Goal: Task Accomplishment & Management: Manage account settings

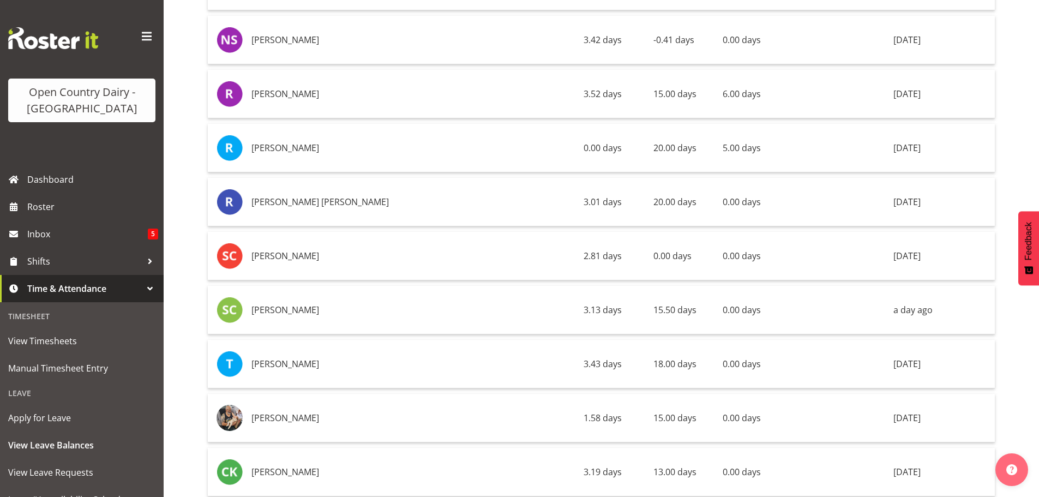
scroll to position [1582, 0]
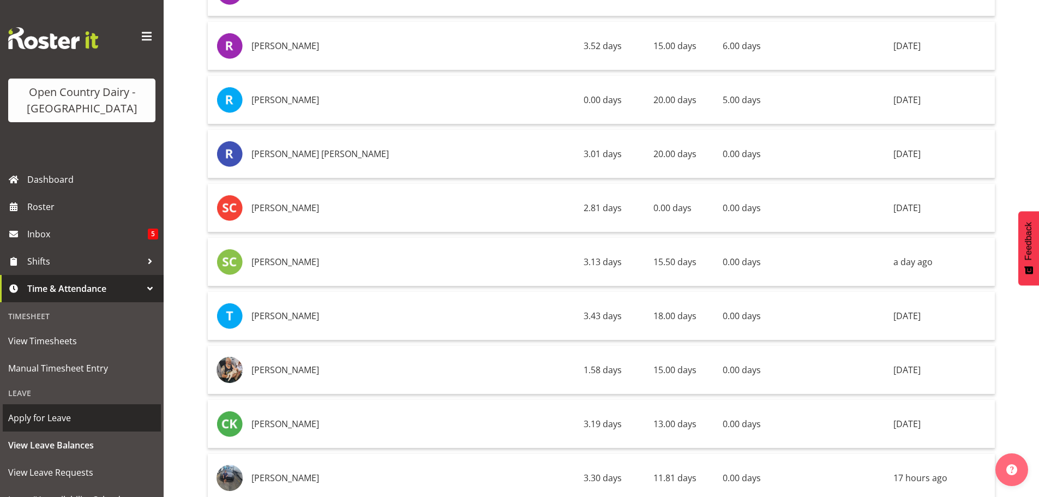
click at [45, 423] on span "Apply for Leave" at bounding box center [81, 418] width 147 height 16
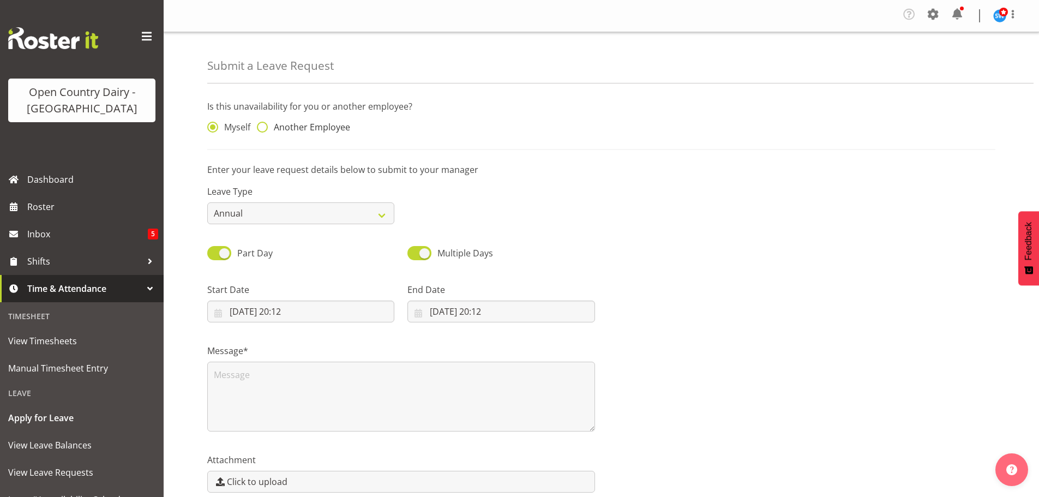
click at [262, 126] on span at bounding box center [262, 127] width 11 height 11
click at [262, 126] on input "Another Employee" at bounding box center [260, 127] width 7 height 7
radio input "true"
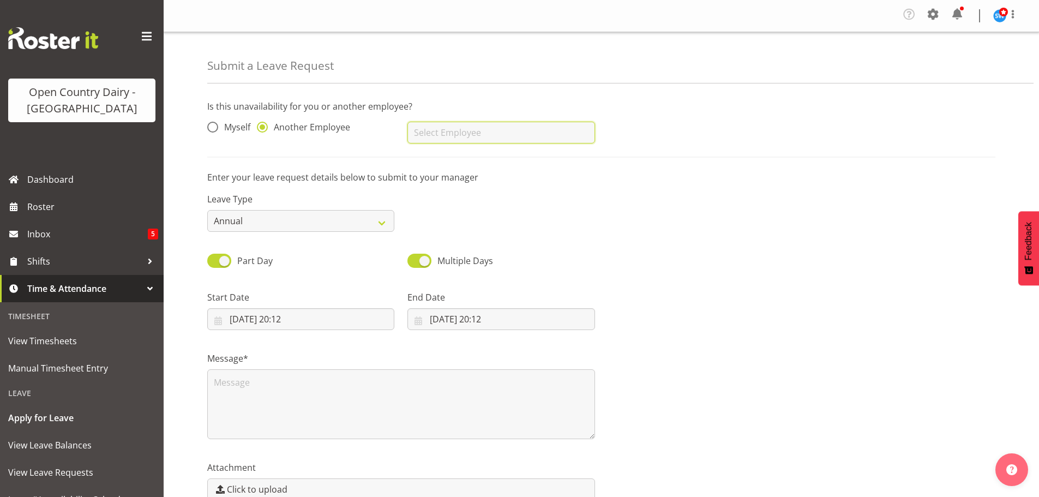
click at [446, 127] on input "text" at bounding box center [500, 133] width 187 height 22
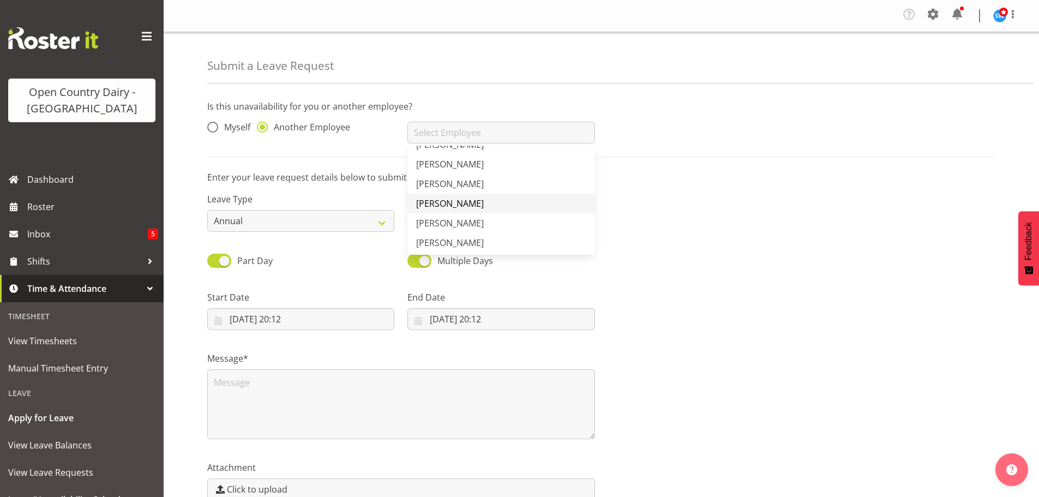
scroll to position [3055, 0]
click at [449, 193] on span "[PERSON_NAME]" at bounding box center [450, 188] width 68 height 12
type input "[PERSON_NAME]"
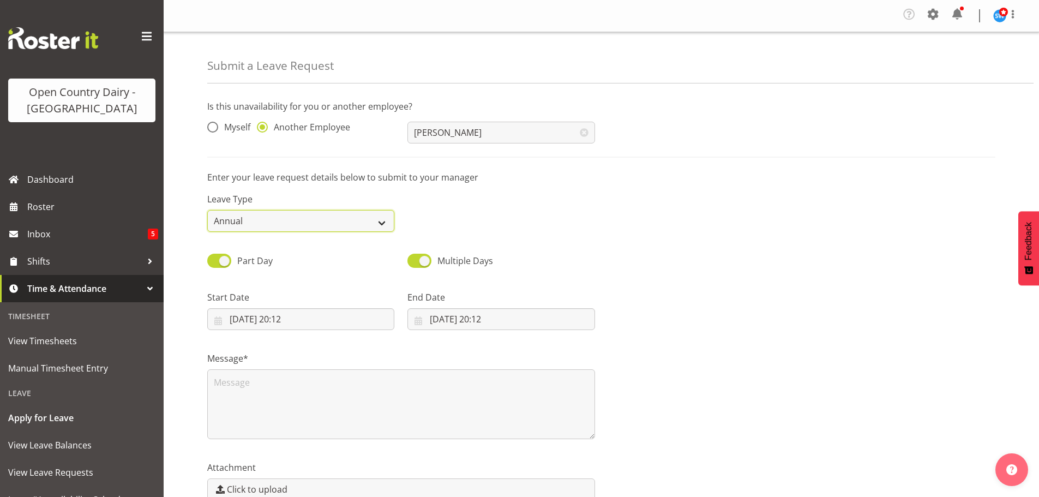
click at [380, 220] on select "Annual Sick Leave Without Pay Bereavement Domestic Violence Parental Jury Servi…" at bounding box center [300, 221] width 187 height 22
select select "Sick"
click at [207, 210] on select "Annual Sick Leave Without Pay Bereavement Domestic Violence Parental Jury Servi…" at bounding box center [300, 221] width 187 height 22
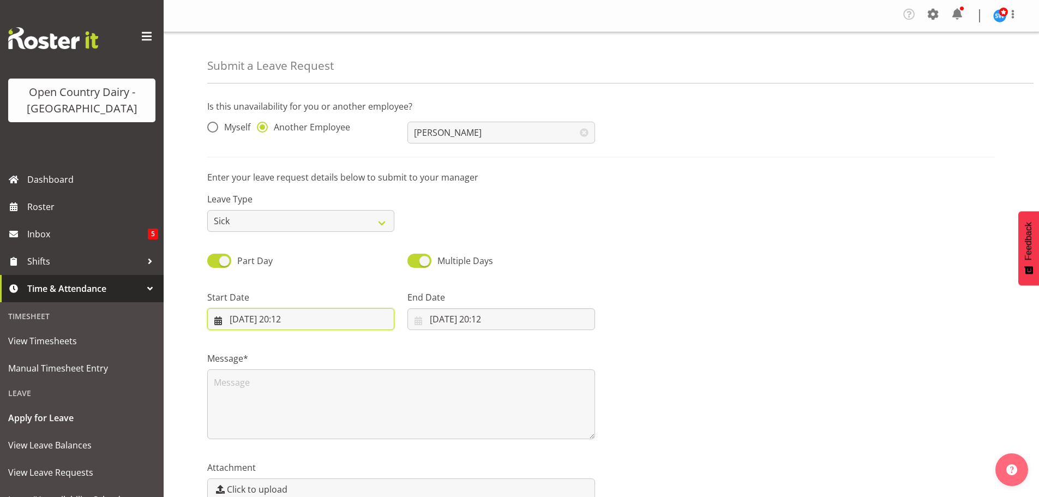
click at [261, 322] on input "09/09/2025, 20:12" at bounding box center [300, 319] width 187 height 22
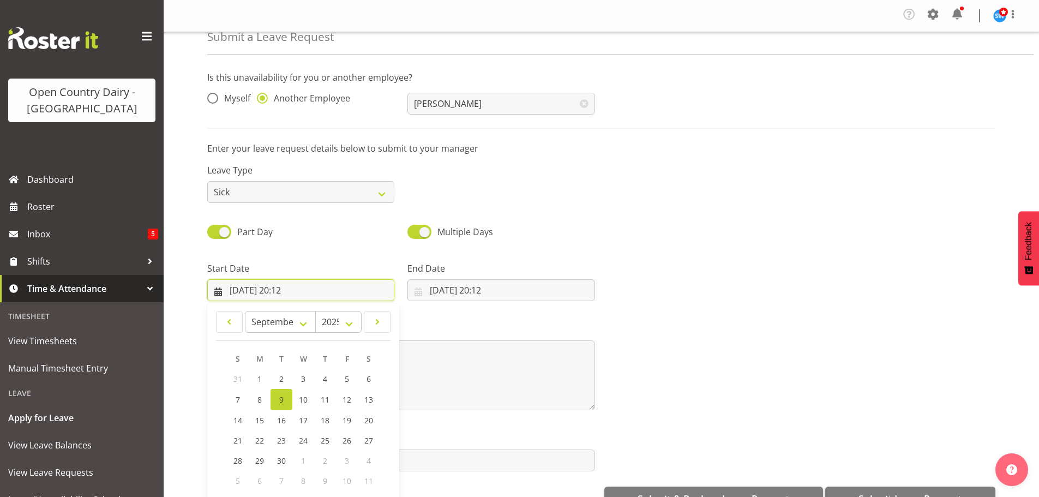
scroll to position [32, 0]
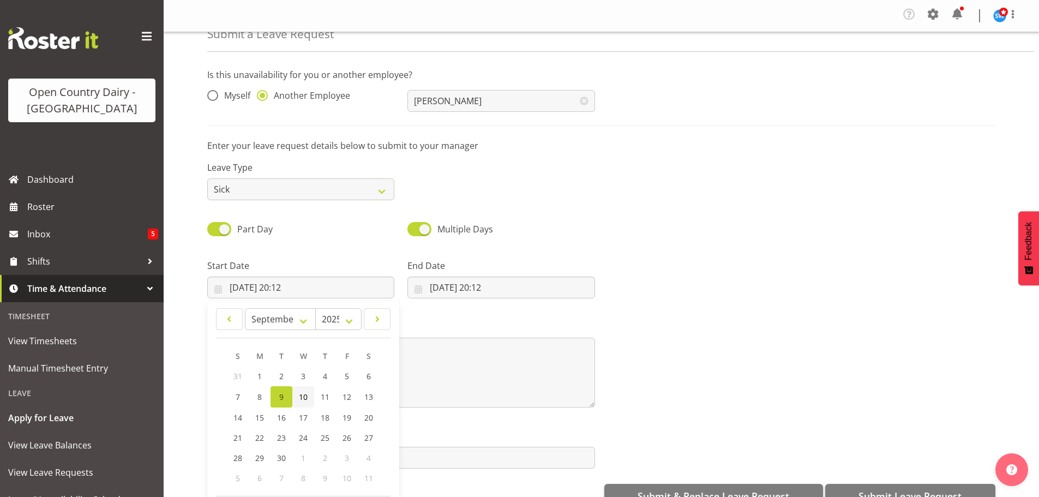
click at [305, 392] on span "10" at bounding box center [303, 397] width 9 height 10
type input "10/09/2025, 20:12"
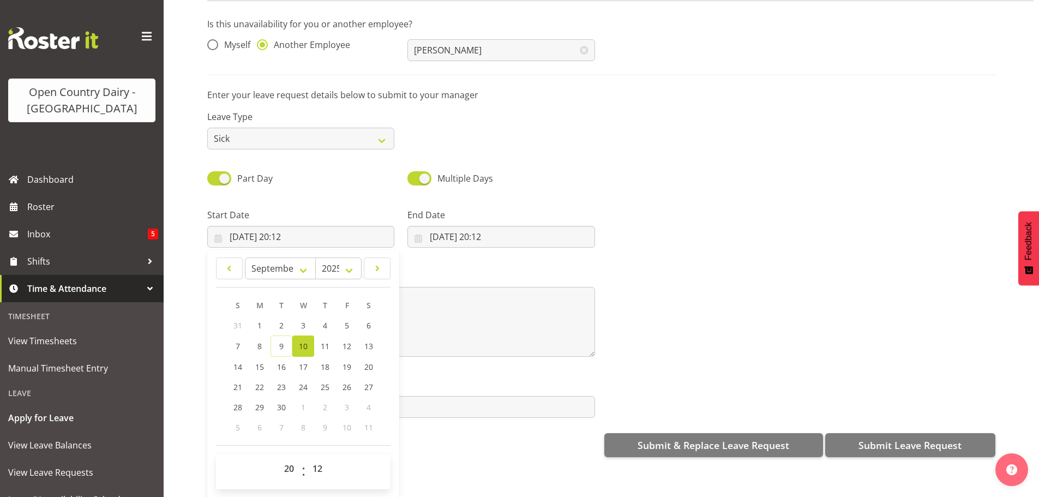
scroll to position [59, 0]
click at [288, 458] on select "00 01 02 03 04 05 06 07 08 09 10 11 12 13 14 15 16 17 18 19 20 21 22 23" at bounding box center [290, 469] width 25 height 22
select select "5"
click at [278, 458] on select "00 01 02 03 04 05 06 07 08 09 10 11 12 13 14 15 16 17 18 19 20 21 22 23" at bounding box center [290, 469] width 25 height 22
type input "10/09/2025, 05:12"
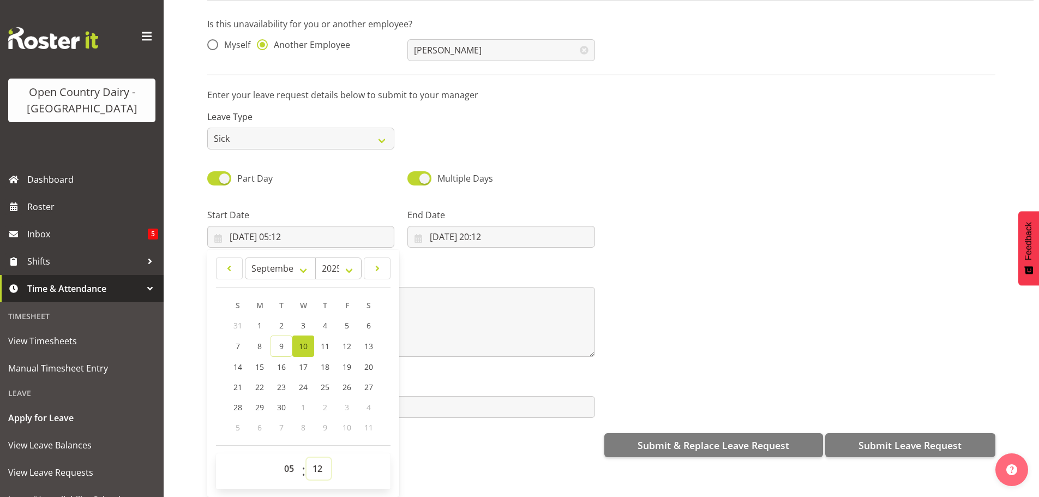
click at [319, 462] on select "00 01 02 03 04 05 06 07 08 09 10 11 12 13 14 15 16 17 18 19 20 21 22 23 24 25 2…" at bounding box center [319, 469] width 25 height 22
select select "30"
click at [307, 458] on select "00 01 02 03 04 05 06 07 08 09 10 11 12 13 14 15 16 17 18 19 20 21 22 23 24 25 2…" at bounding box center [319, 469] width 25 height 22
type input "[DATE] 05:30"
click at [446, 226] on input "09/09/2025, 20:12" at bounding box center [500, 237] width 187 height 22
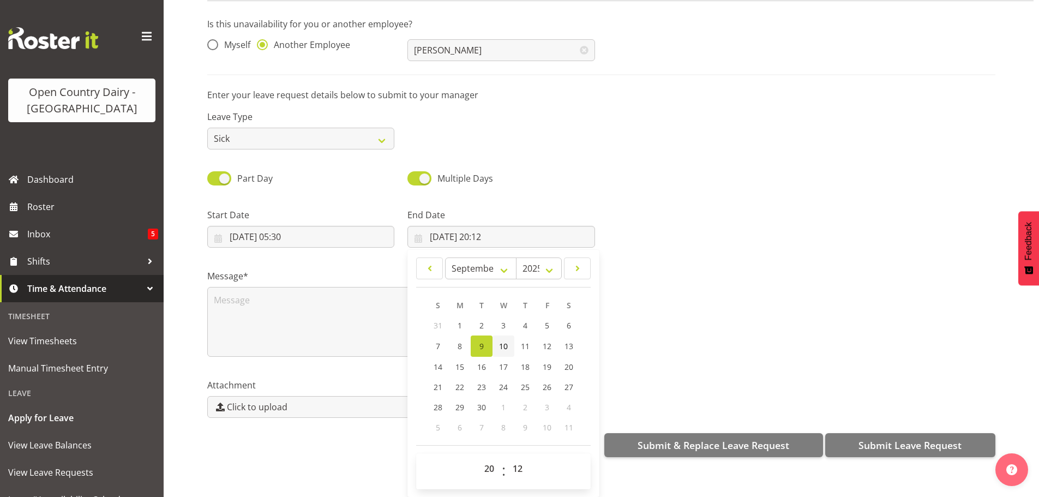
click at [502, 341] on span "10" at bounding box center [503, 346] width 9 height 10
type input "10/09/2025, 20:12"
click at [483, 463] on select "00 01 02 03 04 05 06 07 08 09 10 11 12 13 14 15 16 17 18 19 20 21 22 23" at bounding box center [490, 469] width 25 height 22
select select "17"
click at [478, 458] on select "00 01 02 03 04 05 06 07 08 09 10 11 12 13 14 15 16 17 18 19 20 21 22 23" at bounding box center [490, 469] width 25 height 22
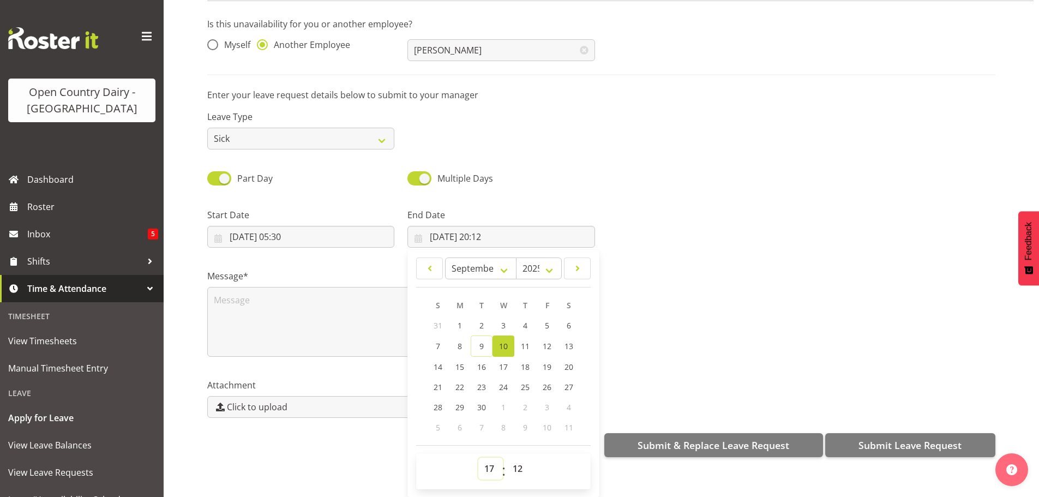
type input "10/09/2025, 17:12"
click at [513, 460] on select "00 01 02 03 04 05 06 07 08 09 10 11 12 13 14 15 16 17 18 19 20 21 22 23 24 25 2…" at bounding box center [519, 469] width 25 height 22
select select "30"
click at [507, 458] on select "00 01 02 03 04 05 06 07 08 09 10 11 12 13 14 15 16 17 18 19 20 21 22 23 24 25 2…" at bounding box center [519, 469] width 25 height 22
type input "[DATE] 17:30"
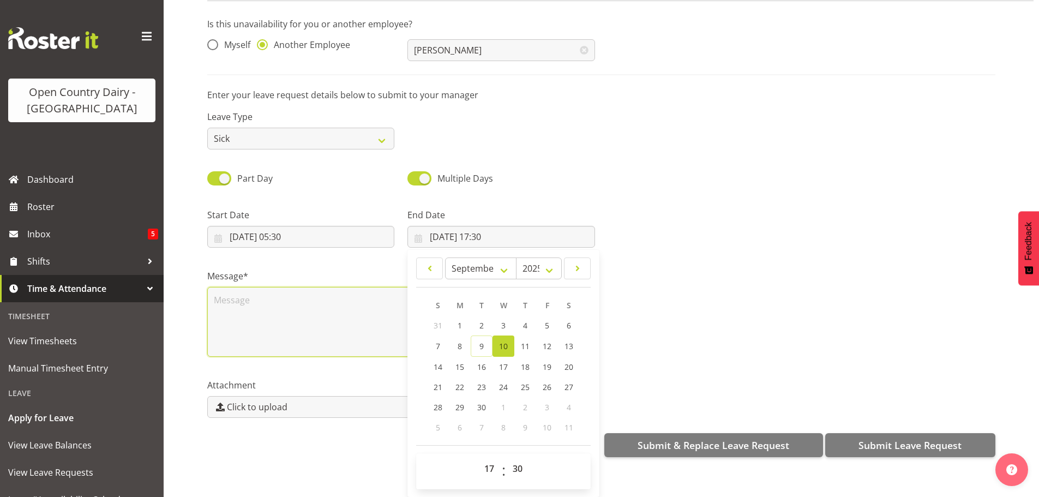
click at [296, 292] on textarea at bounding box center [401, 322] width 388 height 70
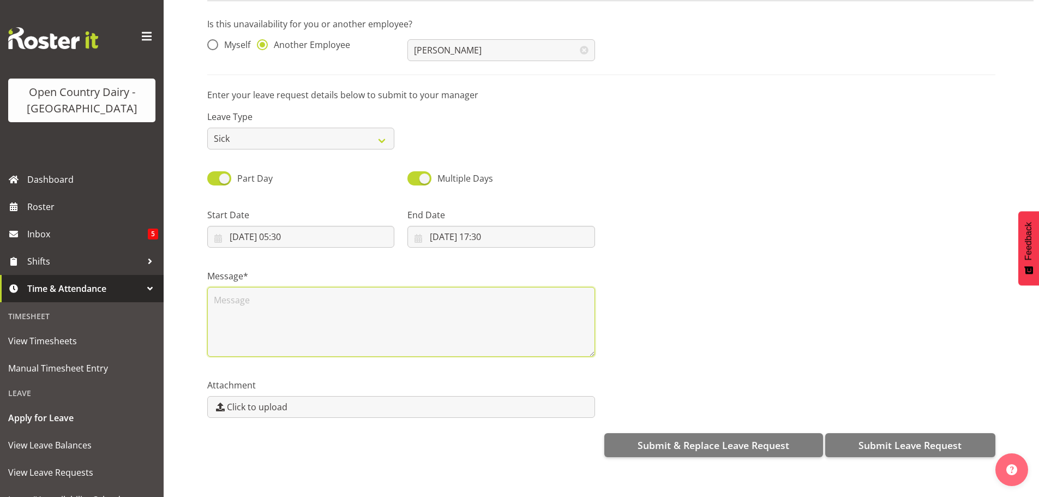
scroll to position [0, 0]
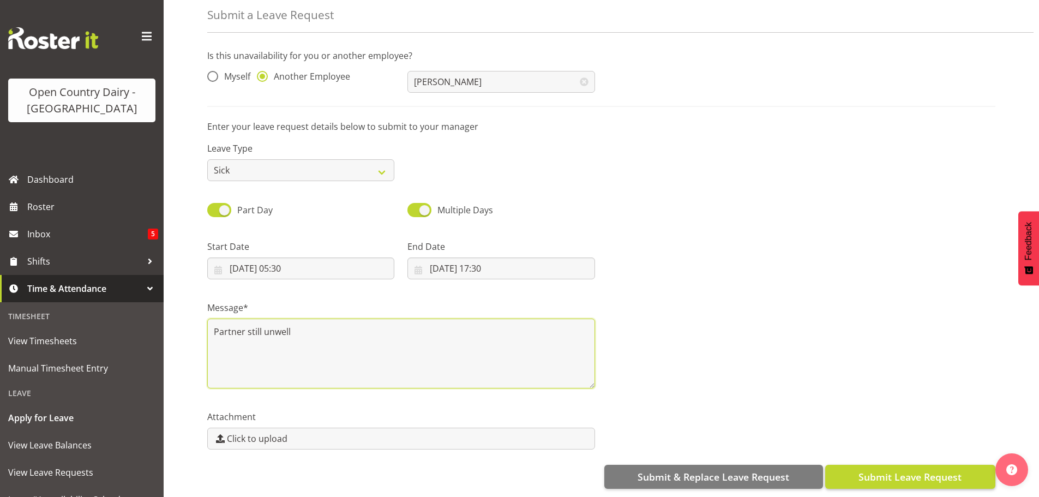
type textarea "Partner still unwell"
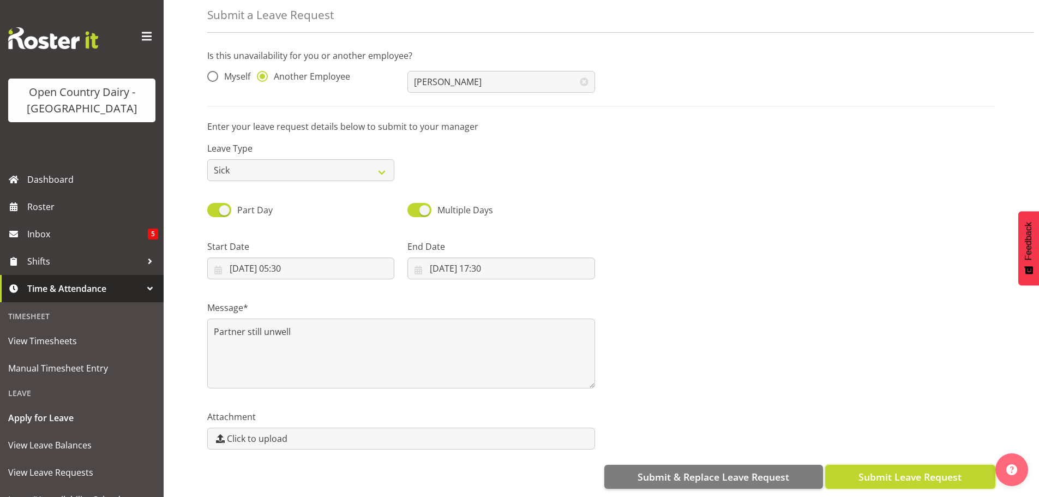
click at [937, 470] on span "Submit Leave Request" at bounding box center [910, 477] width 103 height 14
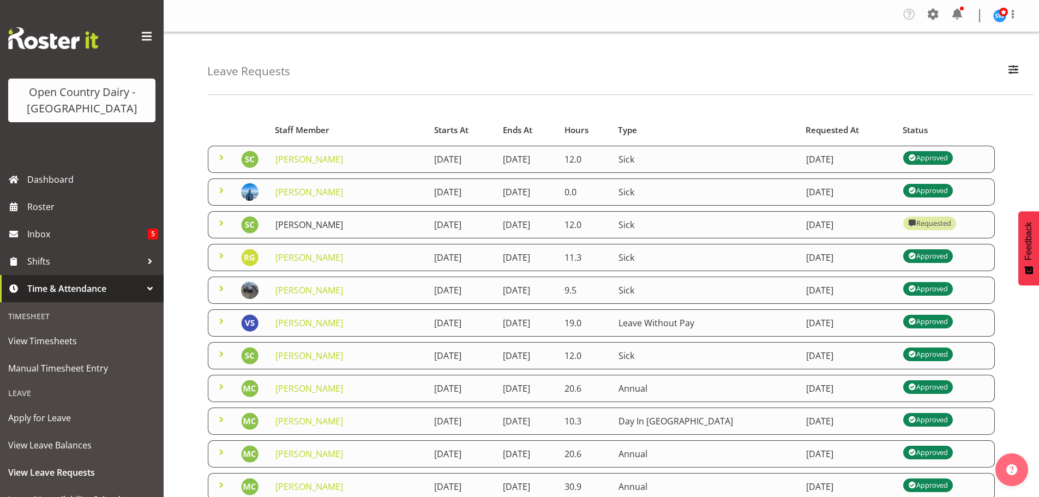
click at [301, 225] on link "[PERSON_NAME]" at bounding box center [309, 225] width 68 height 12
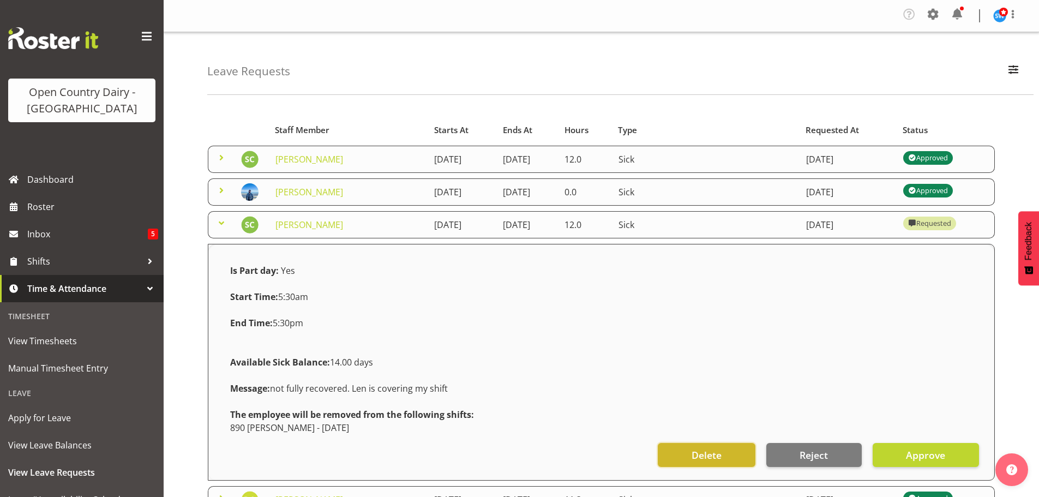
click at [701, 450] on span "Delete" at bounding box center [707, 455] width 30 height 14
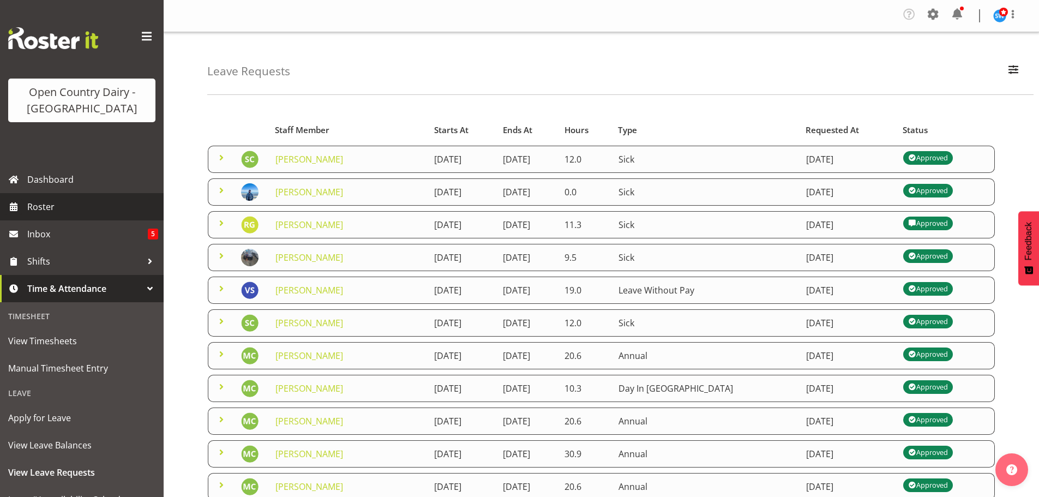
click at [50, 208] on span "Roster" at bounding box center [92, 207] width 131 height 16
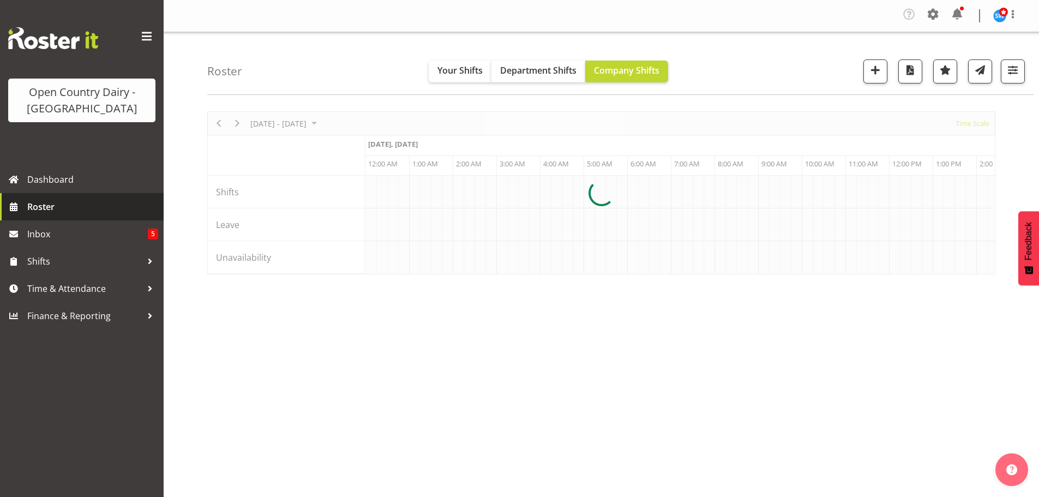
scroll to position [0, 1047]
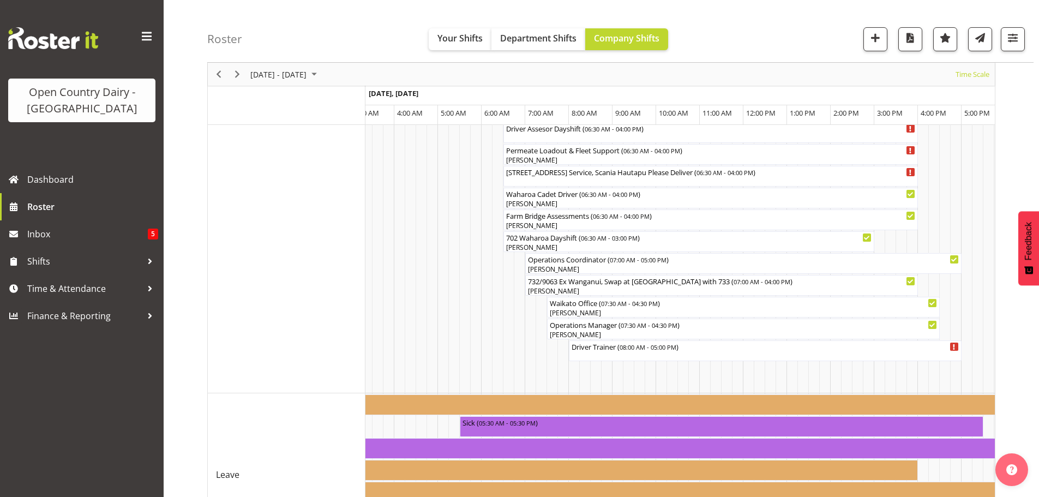
scroll to position [1036, 0]
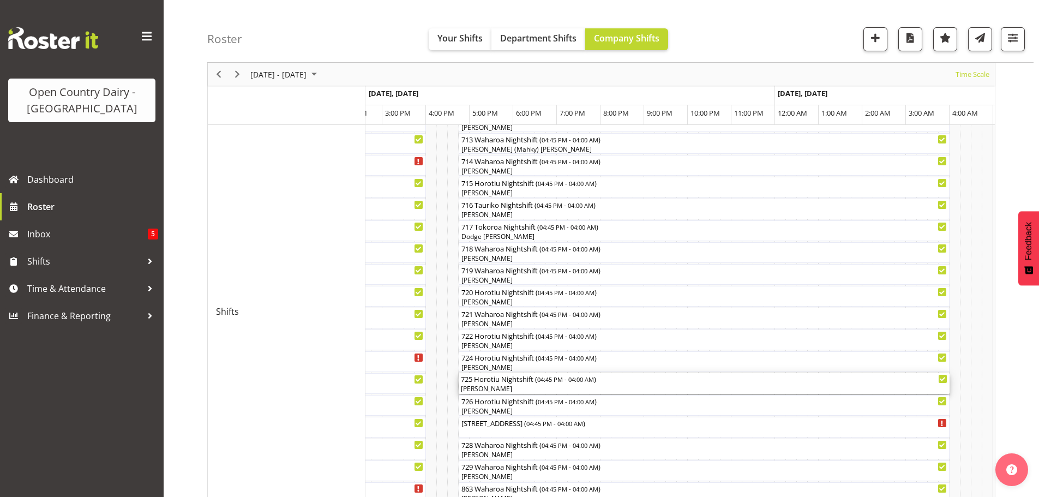
click at [499, 386] on div "[PERSON_NAME]" at bounding box center [704, 389] width 487 height 10
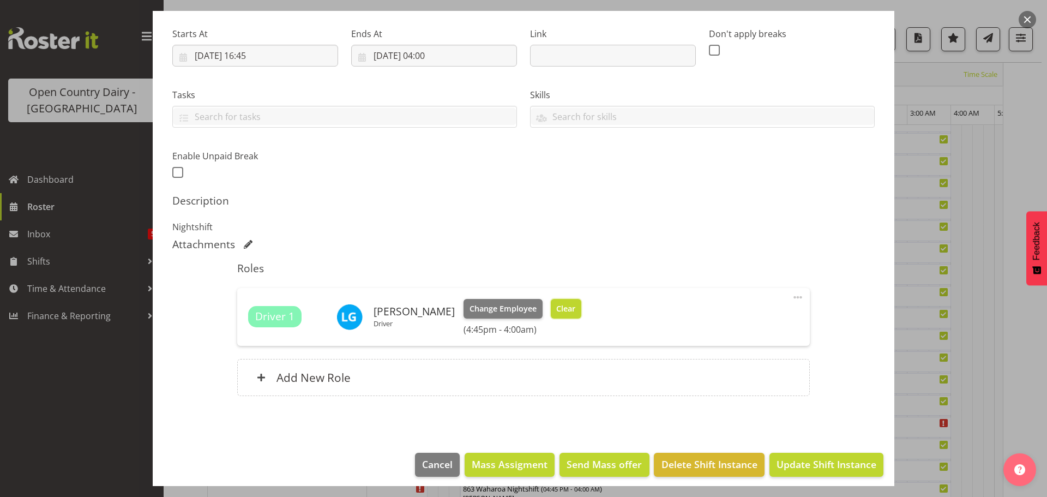
click at [556, 311] on span "Clear" at bounding box center [565, 309] width 19 height 12
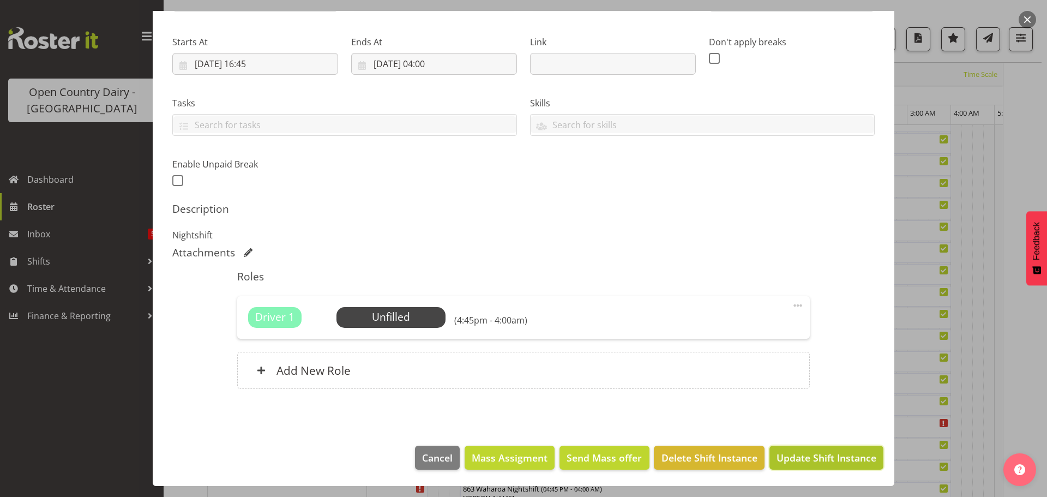
click at [802, 455] on span "Update Shift Instance" at bounding box center [827, 458] width 100 height 14
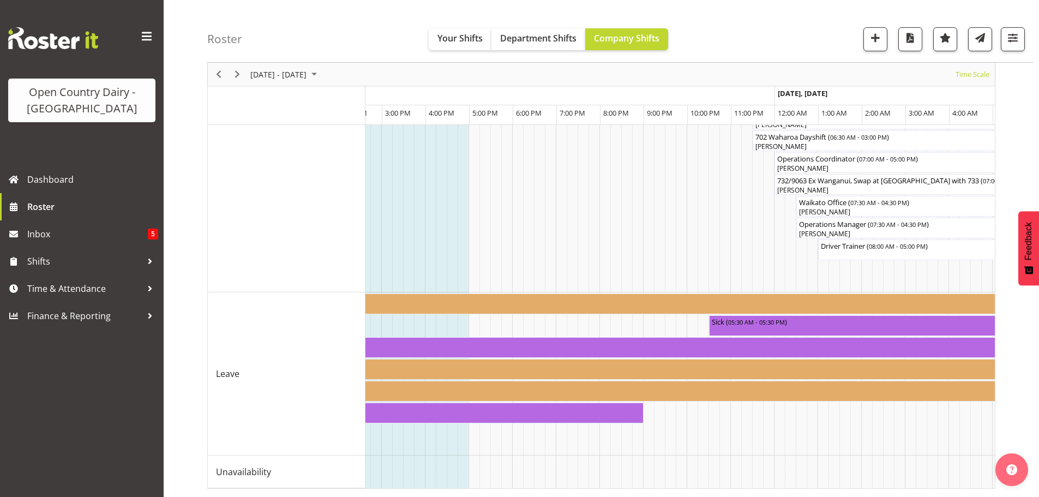
scroll to position [0, 1991]
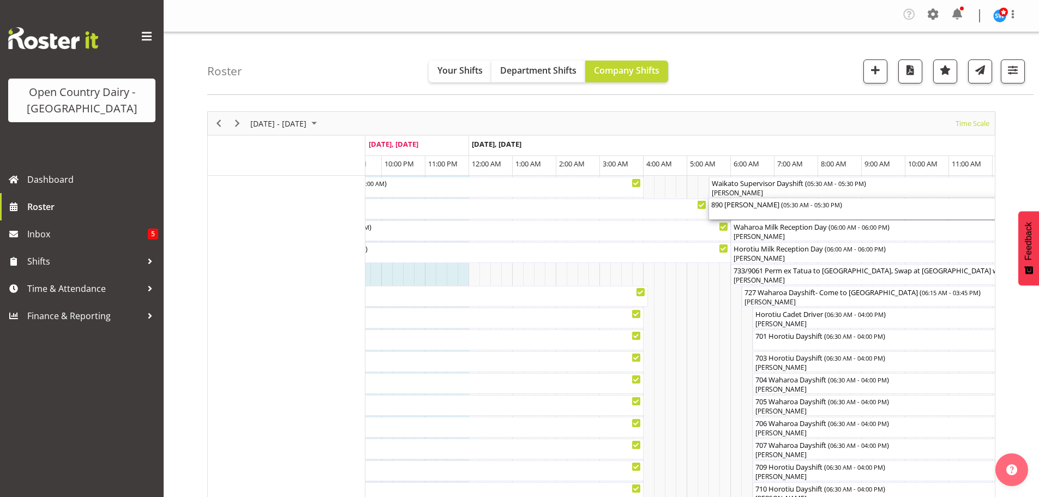
click at [759, 207] on div "890 Christine ( 05:30 AM - 05:30 PM )" at bounding box center [970, 204] width 519 height 11
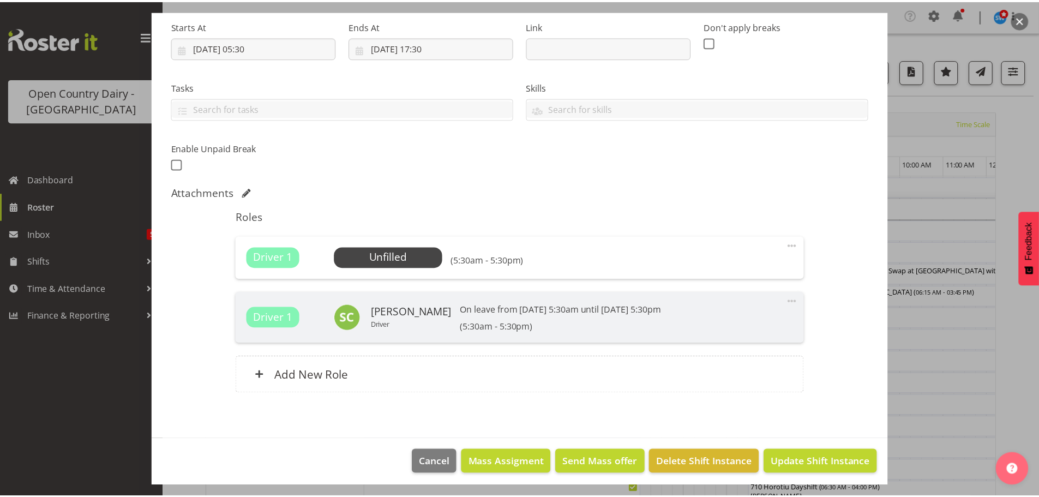
scroll to position [176, 0]
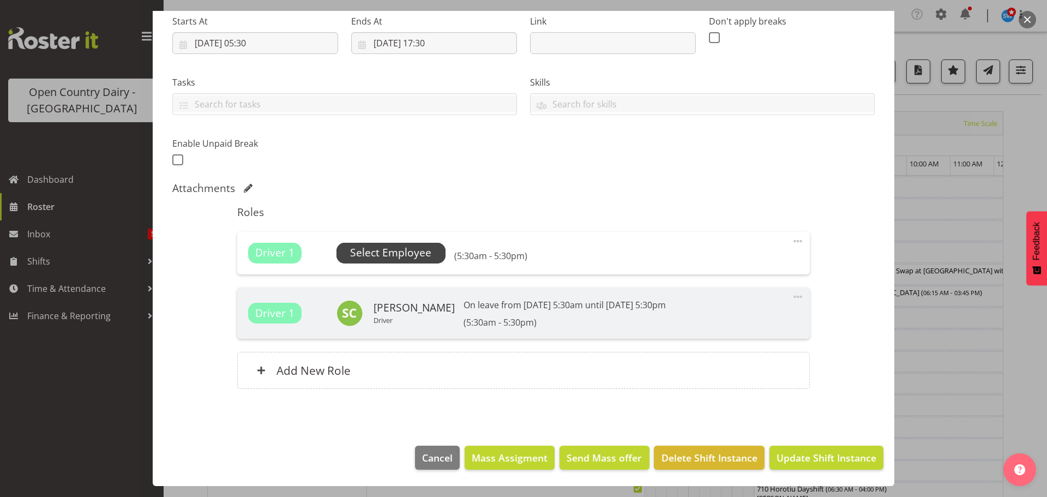
click at [391, 249] on span "Select Employee" at bounding box center [390, 253] width 81 height 16
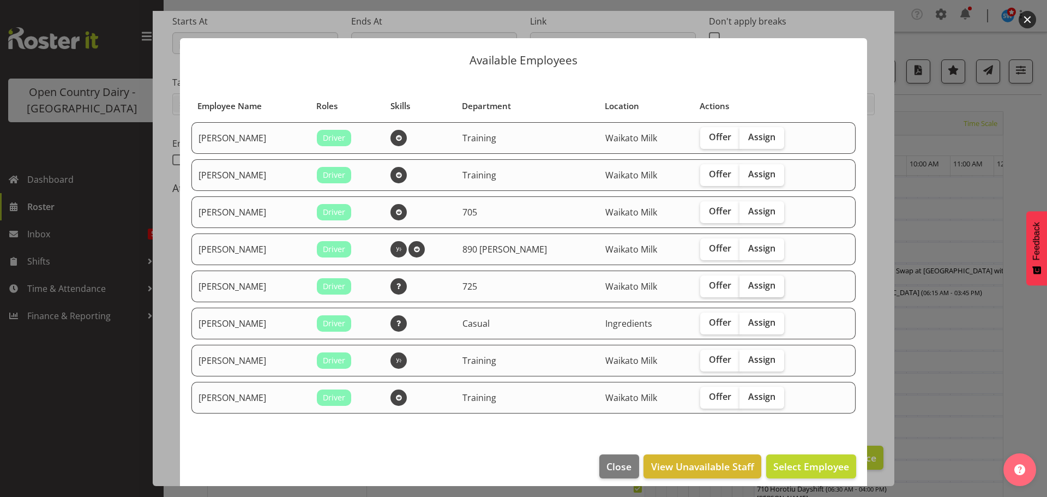
click at [748, 282] on span "Assign" at bounding box center [761, 285] width 27 height 11
click at [746, 282] on input "Assign" at bounding box center [743, 285] width 7 height 7
checkbox input "true"
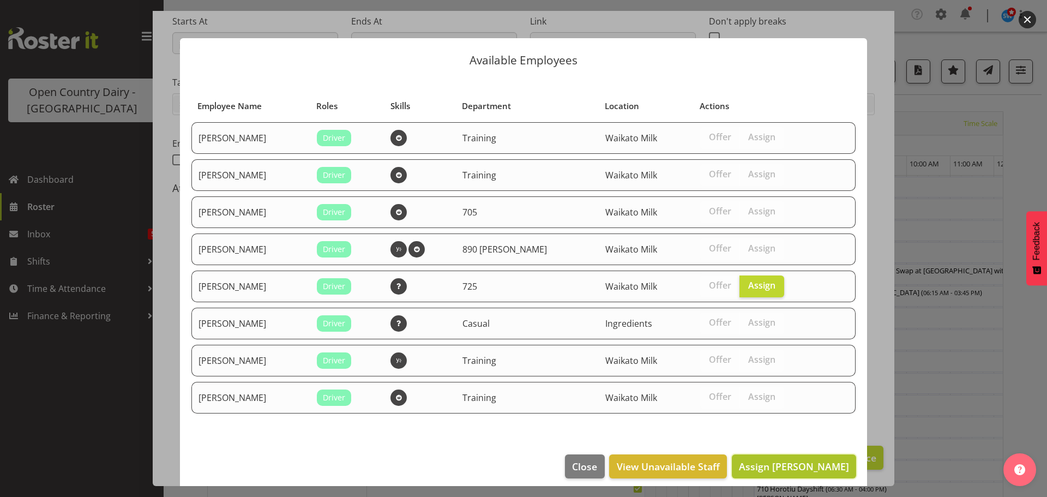
click at [806, 461] on span "Assign Len Grace" at bounding box center [794, 466] width 110 height 13
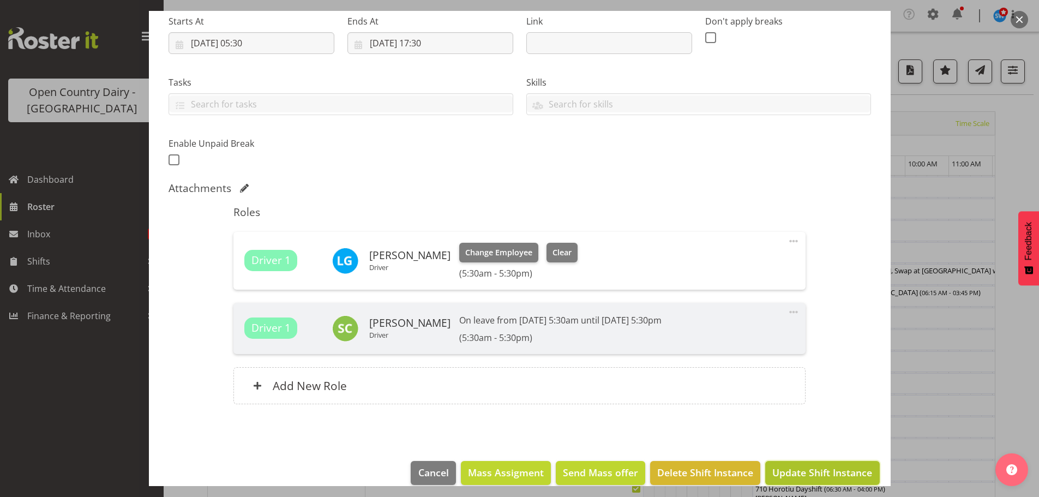
click at [826, 469] on span "Update Shift Instance" at bounding box center [822, 472] width 100 height 14
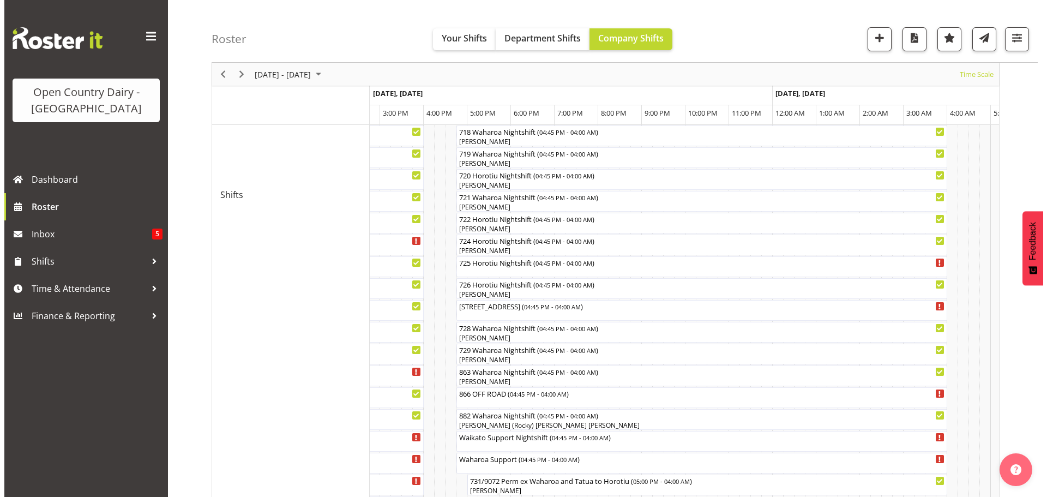
scroll to position [600, 0]
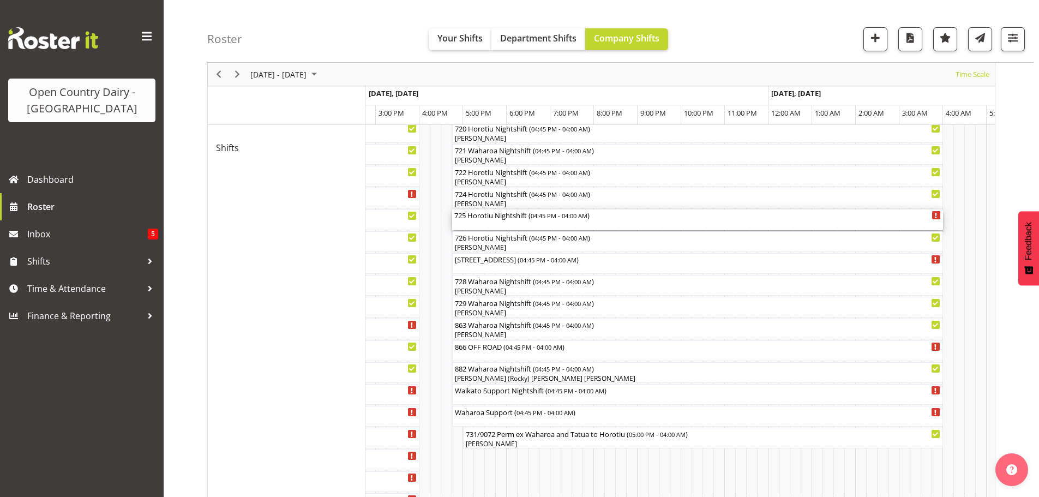
click at [507, 221] on div "725 Horotiu Nightshift ( 04:45 PM - 04:00 AM )" at bounding box center [697, 219] width 487 height 21
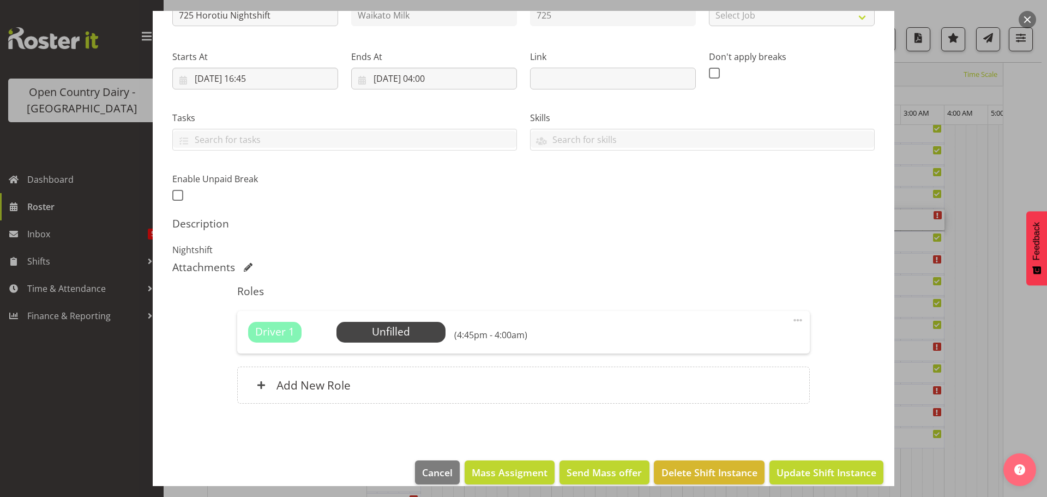
scroll to position [155, 0]
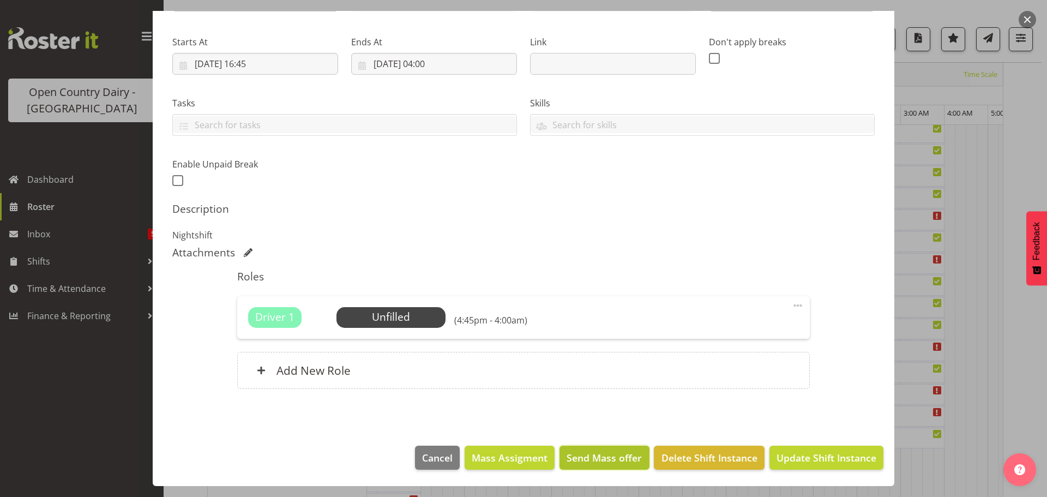
click at [587, 453] on span "Send Mass offer" at bounding box center [604, 458] width 75 height 14
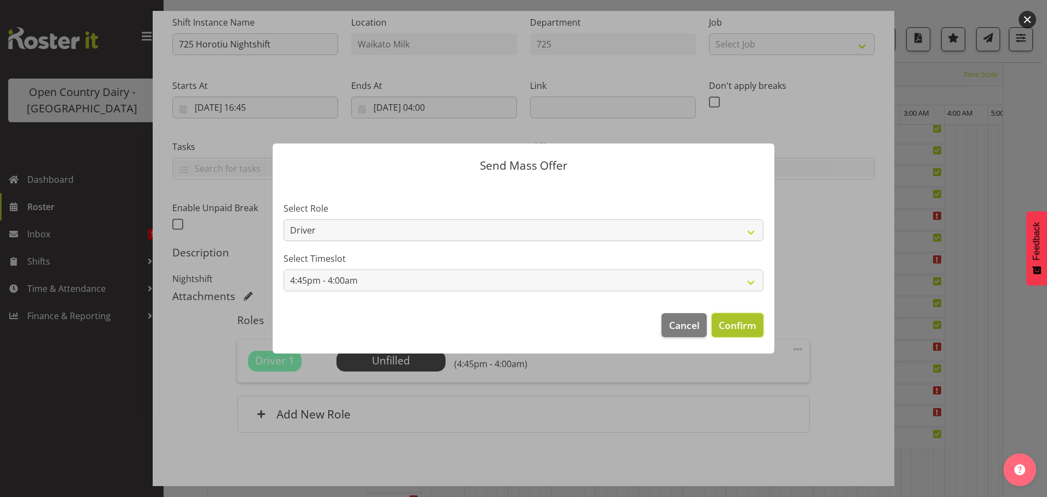
click at [732, 327] on span "Confirm" at bounding box center [738, 325] width 38 height 14
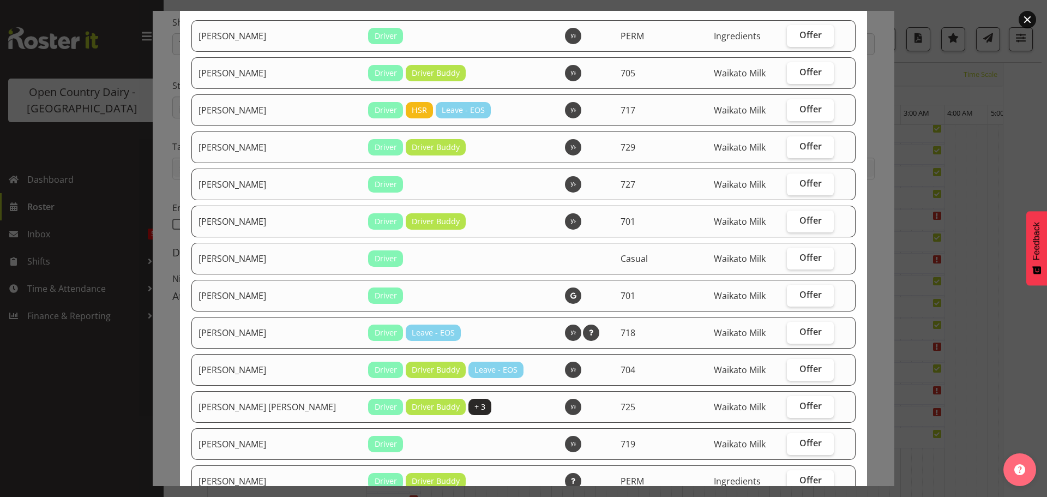
scroll to position [109, 0]
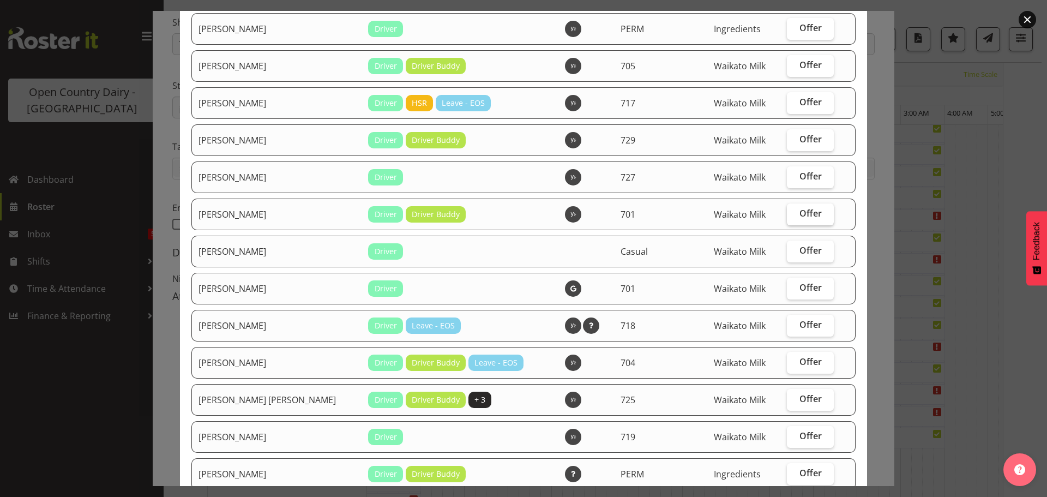
click at [800, 209] on span "Offer" at bounding box center [811, 213] width 22 height 11
click at [794, 210] on input "Offer" at bounding box center [790, 213] width 7 height 7
checkbox input "true"
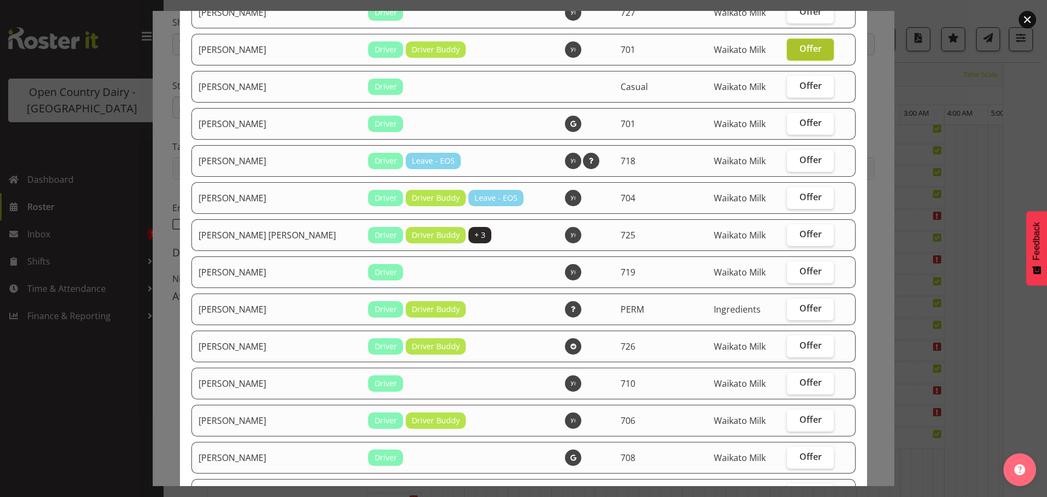
scroll to position [327, 0]
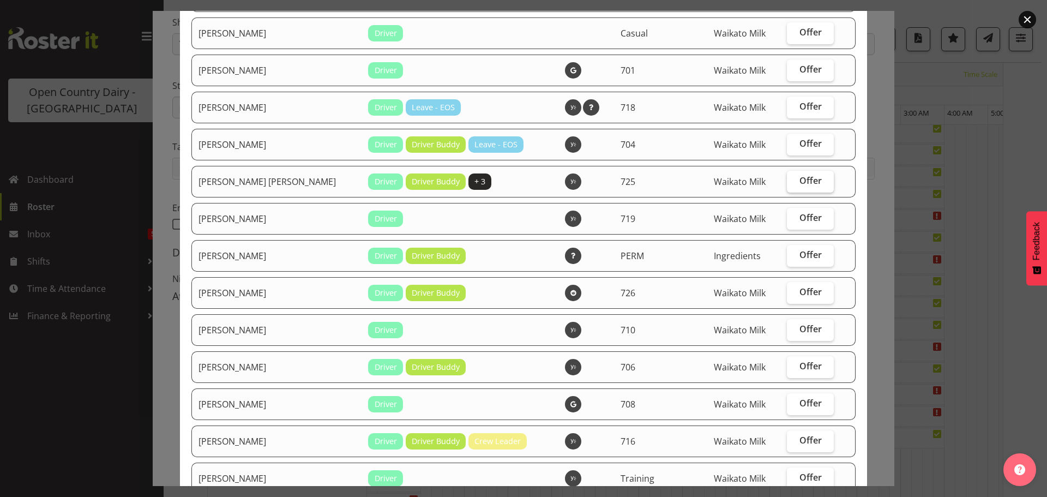
click at [800, 179] on span "Offer" at bounding box center [811, 180] width 22 height 11
click at [794, 179] on input "Offer" at bounding box center [790, 180] width 7 height 7
checkbox input "true"
click at [800, 287] on span "Offer" at bounding box center [811, 291] width 22 height 11
click at [794, 289] on input "Offer" at bounding box center [790, 292] width 7 height 7
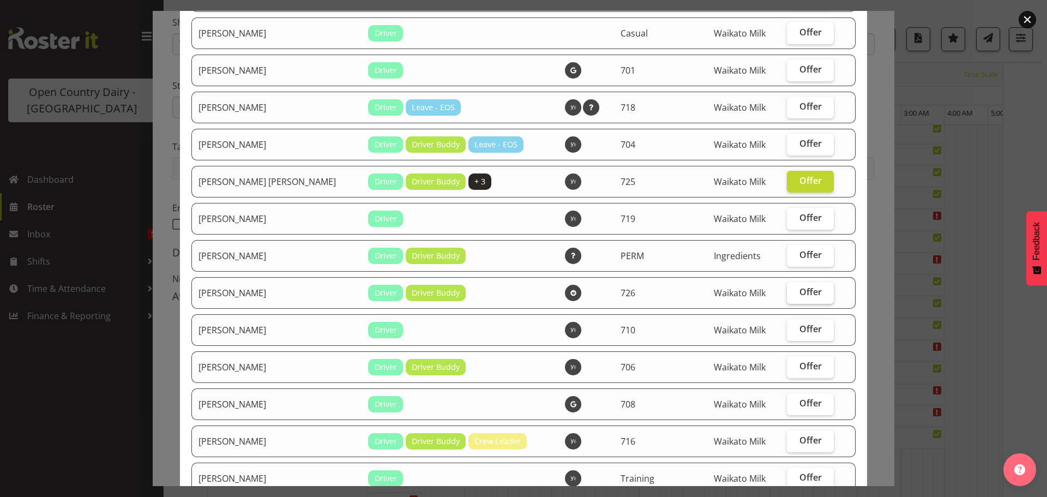
checkbox input "true"
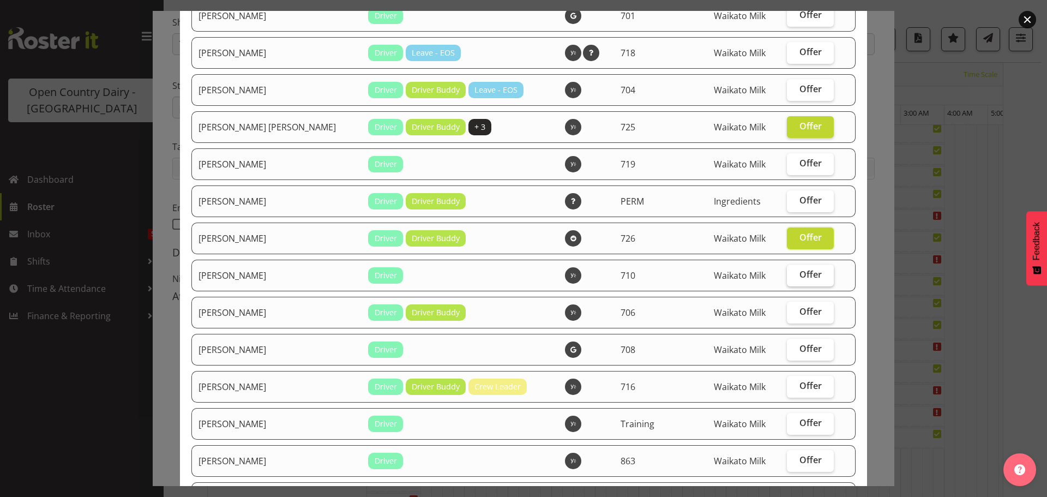
click at [800, 275] on span "Offer" at bounding box center [811, 274] width 22 height 11
click at [794, 275] on input "Offer" at bounding box center [790, 274] width 7 height 7
checkbox input "true"
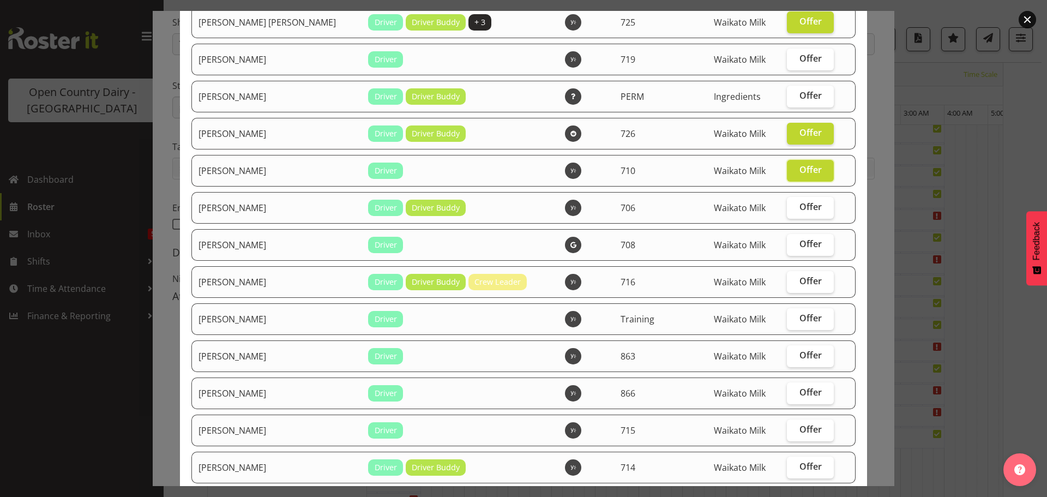
scroll to position [491, 0]
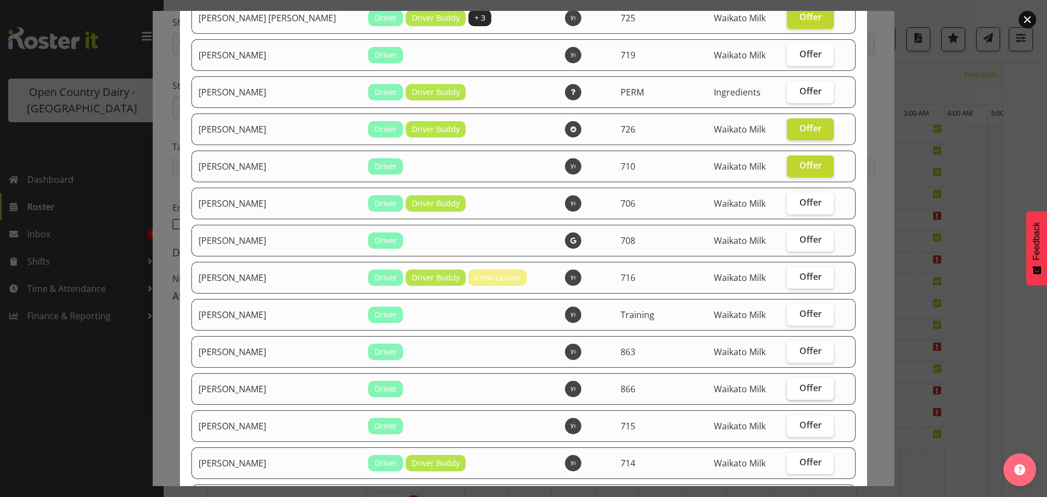
click at [800, 388] on span "Offer" at bounding box center [811, 387] width 22 height 11
click at [794, 388] on input "Offer" at bounding box center [790, 388] width 7 height 7
checkbox input "true"
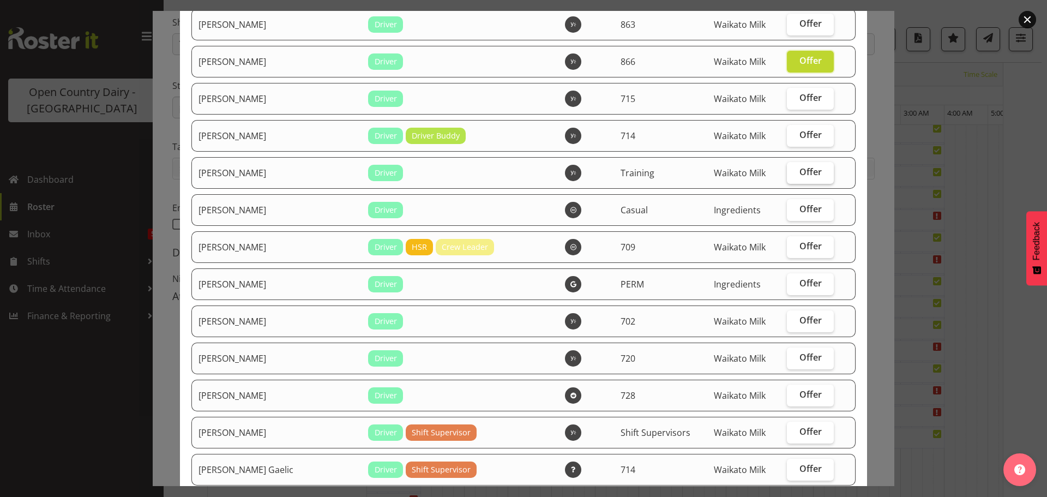
scroll to position [873, 0]
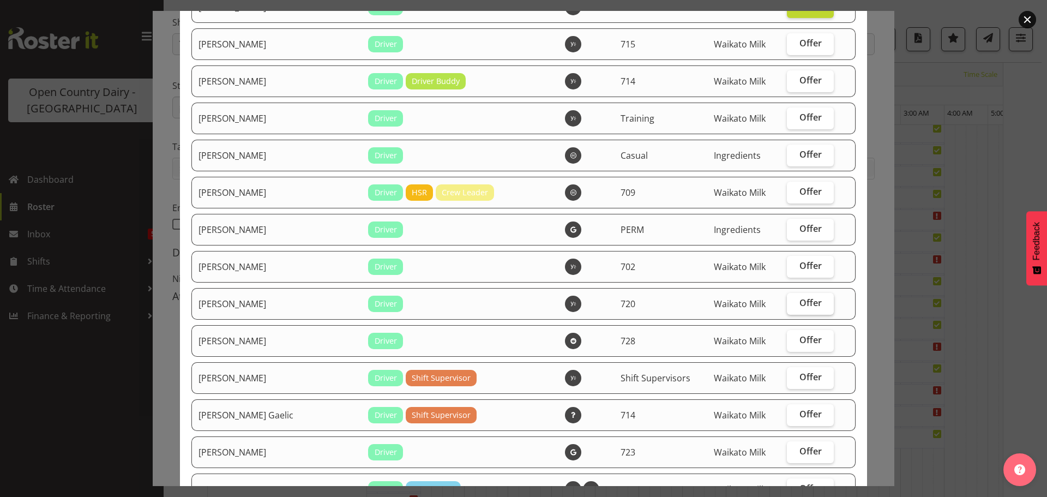
click at [800, 304] on span "Offer" at bounding box center [811, 302] width 22 height 11
click at [794, 304] on input "Offer" at bounding box center [790, 302] width 7 height 7
checkbox input "true"
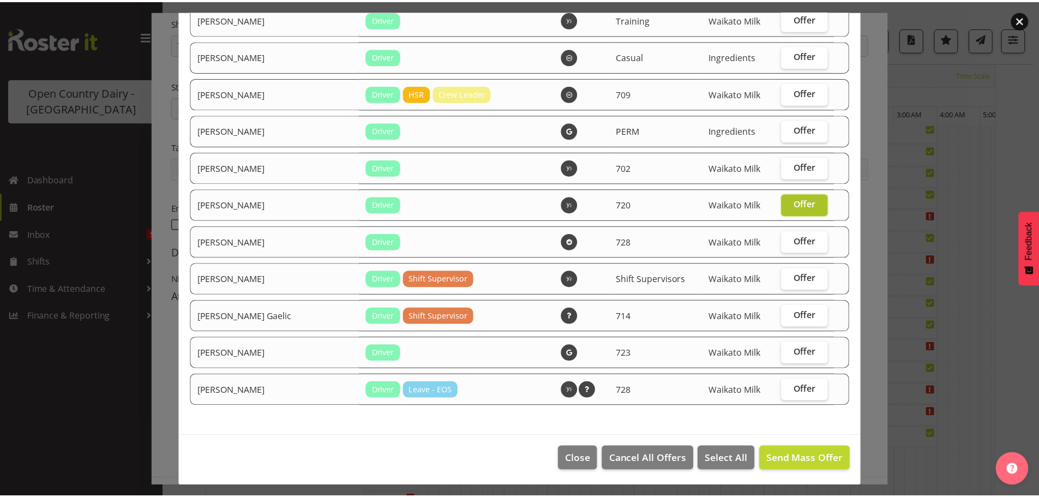
scroll to position [973, 0]
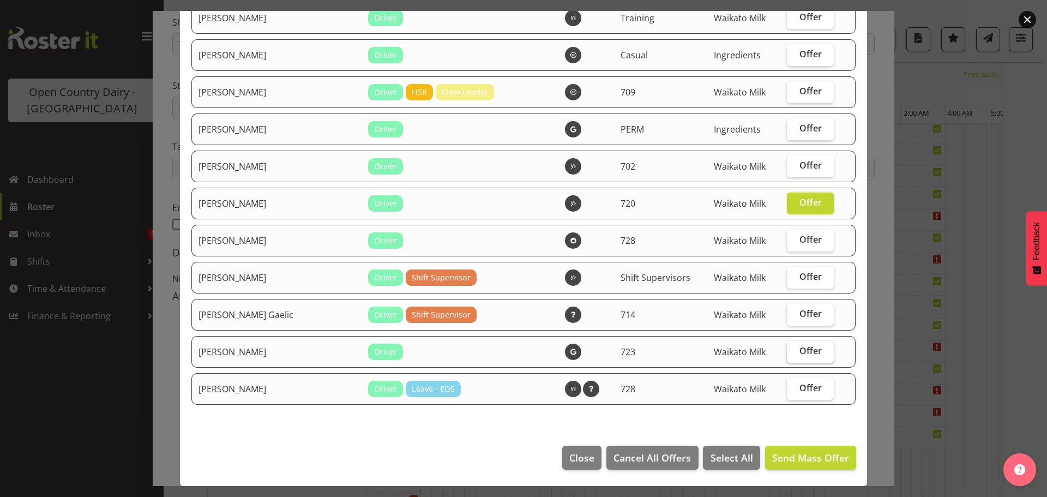
click at [800, 347] on span "Offer" at bounding box center [811, 350] width 22 height 11
click at [792, 347] on input "Offer" at bounding box center [790, 350] width 7 height 7
checkbox input "true"
click at [808, 449] on button "Send Mass Offer" at bounding box center [810, 458] width 91 height 24
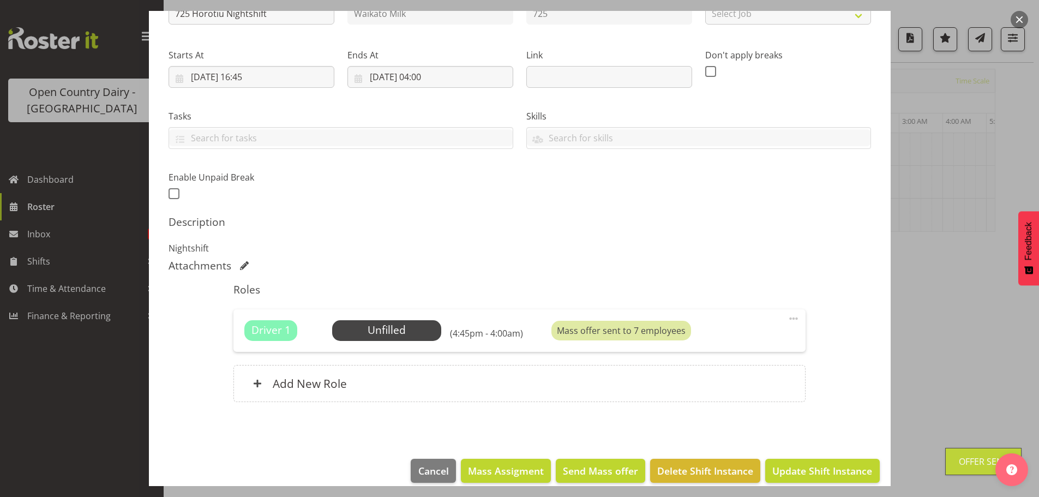
scroll to position [155, 0]
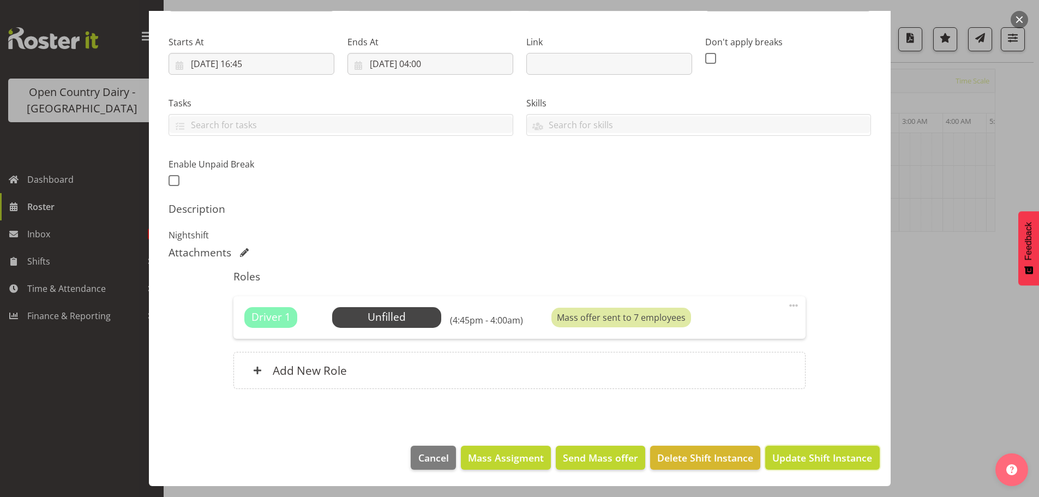
click at [793, 452] on span "Update Shift Instance" at bounding box center [822, 458] width 100 height 14
click at [790, 455] on footer "Cancel Mass Assigment Send Mass offer Delete Shift Instance Update Shift Instan…" at bounding box center [520, 460] width 742 height 51
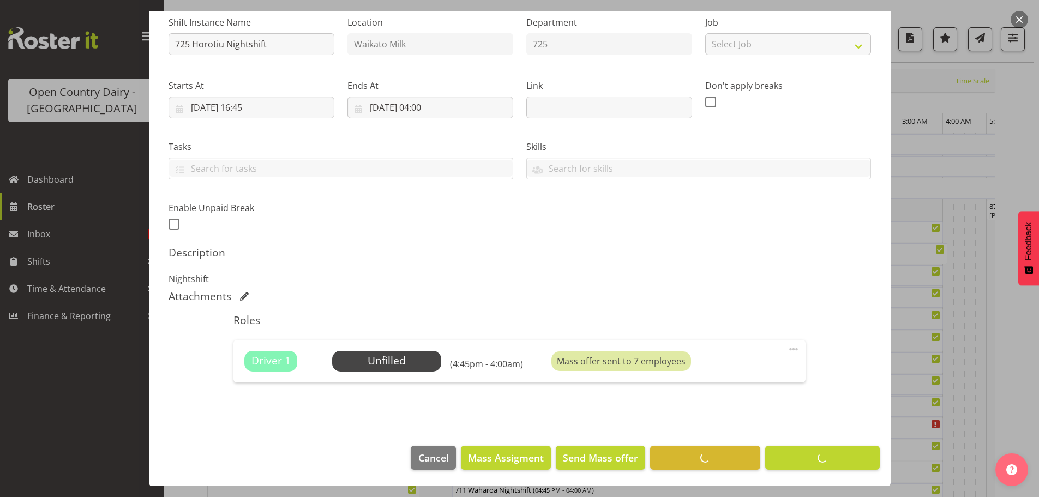
click at [805, 458] on footer "Cancel Mass Assigment Send Mass offer Delete Shift Instance Update Shift Instan…" at bounding box center [520, 460] width 742 height 51
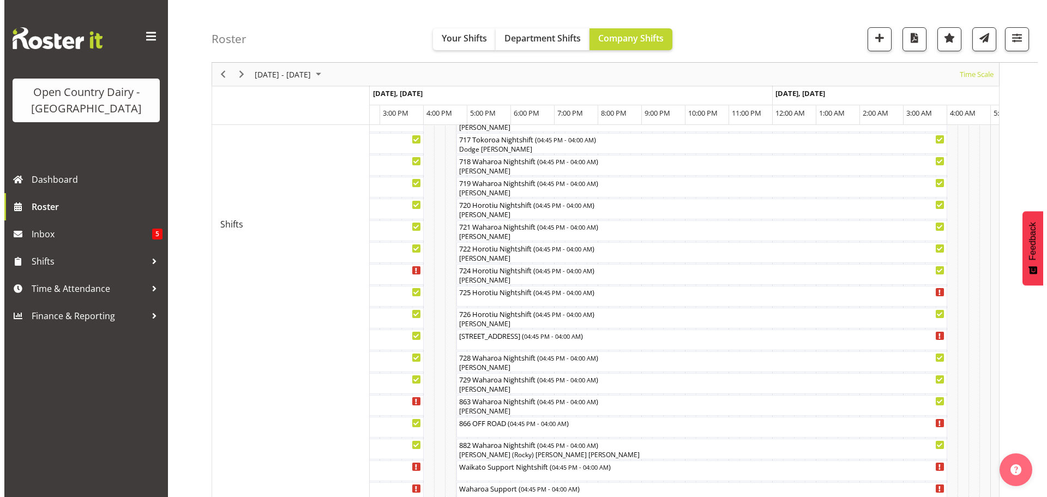
scroll to position [533, 0]
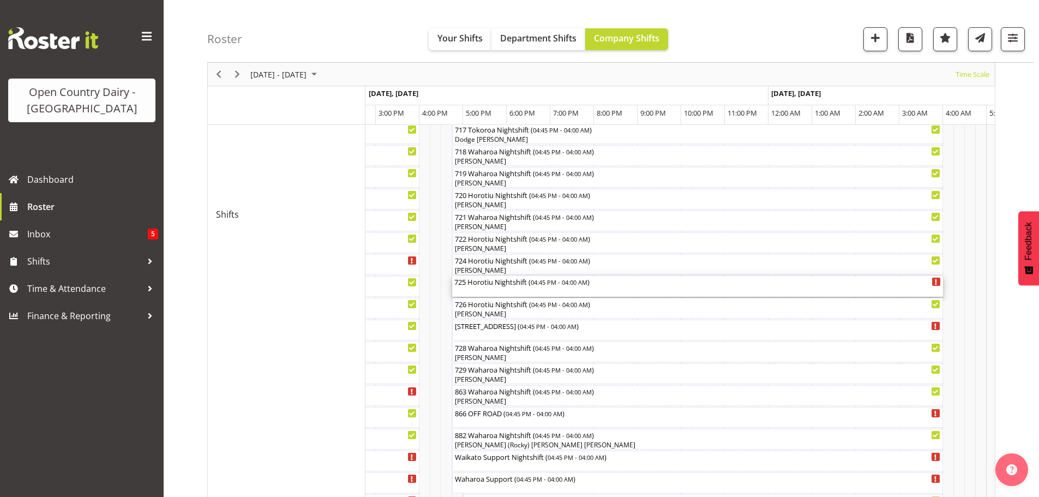
click at [528, 287] on div "725 Horotiu Nightshift ( 04:45 PM - 04:00 AM )" at bounding box center [697, 286] width 487 height 21
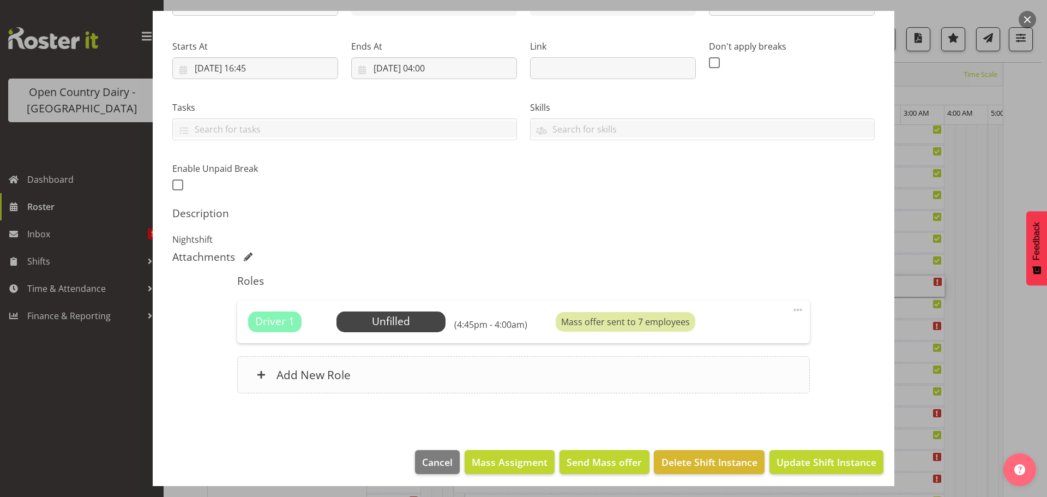
scroll to position [155, 0]
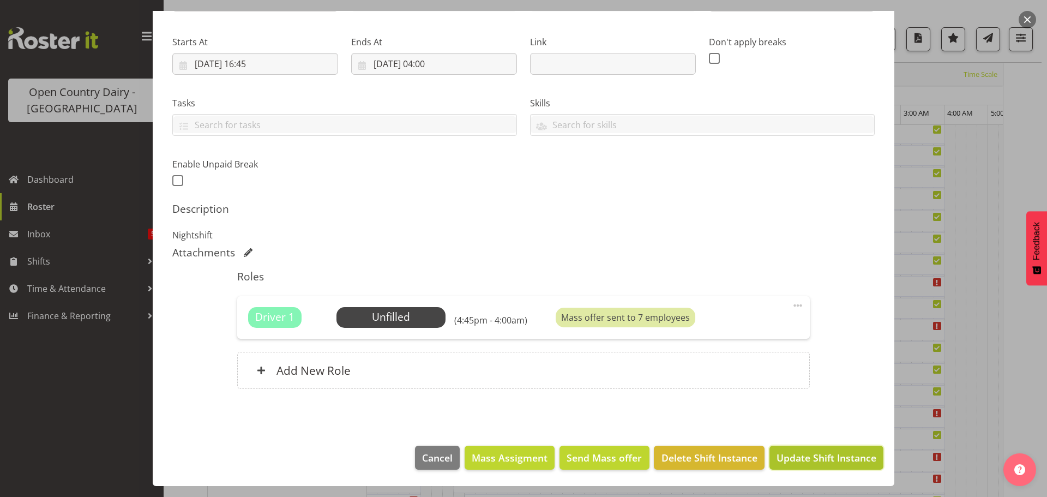
click at [823, 458] on span "Update Shift Instance" at bounding box center [827, 458] width 100 height 14
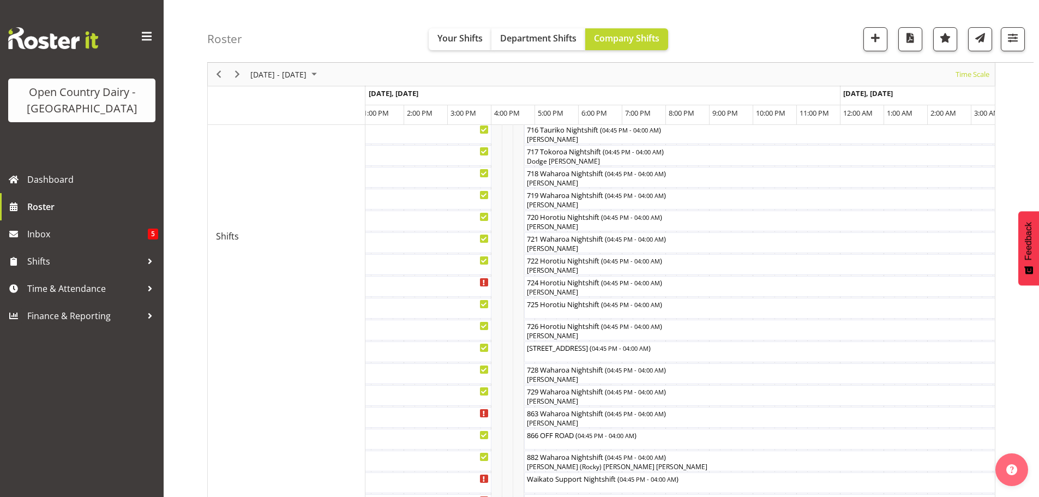
scroll to position [436, 0]
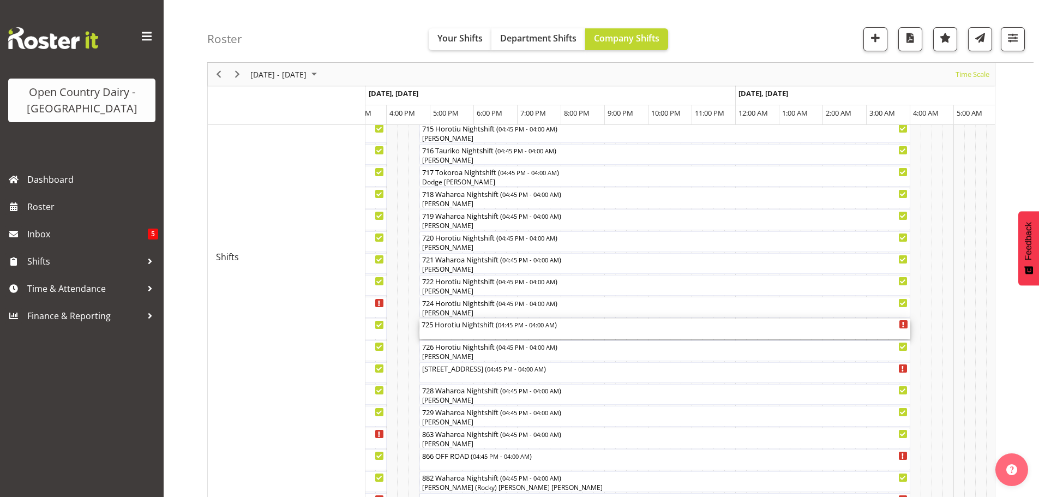
click at [460, 334] on div "725 Horotiu Nightshift ( 04:45 PM - 04:00 AM )" at bounding box center [665, 329] width 487 height 21
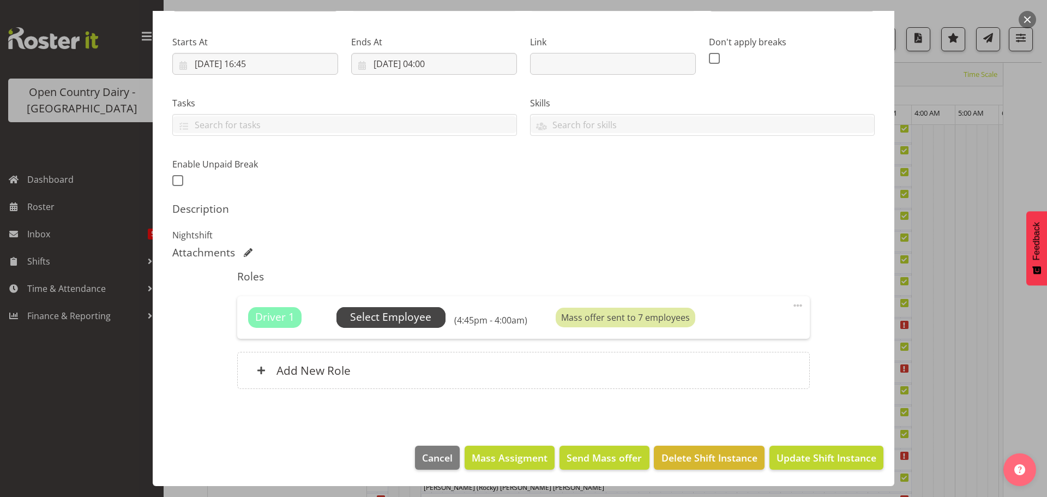
click at [400, 317] on span "Select Employee" at bounding box center [390, 317] width 81 height 16
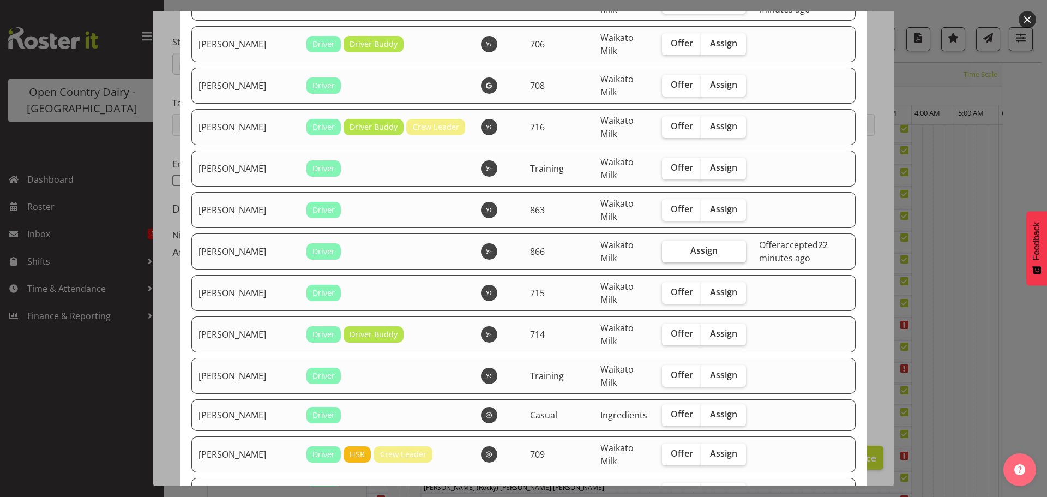
click at [667, 247] on label "Assign" at bounding box center [704, 252] width 84 height 22
click at [667, 247] on input "Assign" at bounding box center [665, 250] width 7 height 7
checkbox input "true"
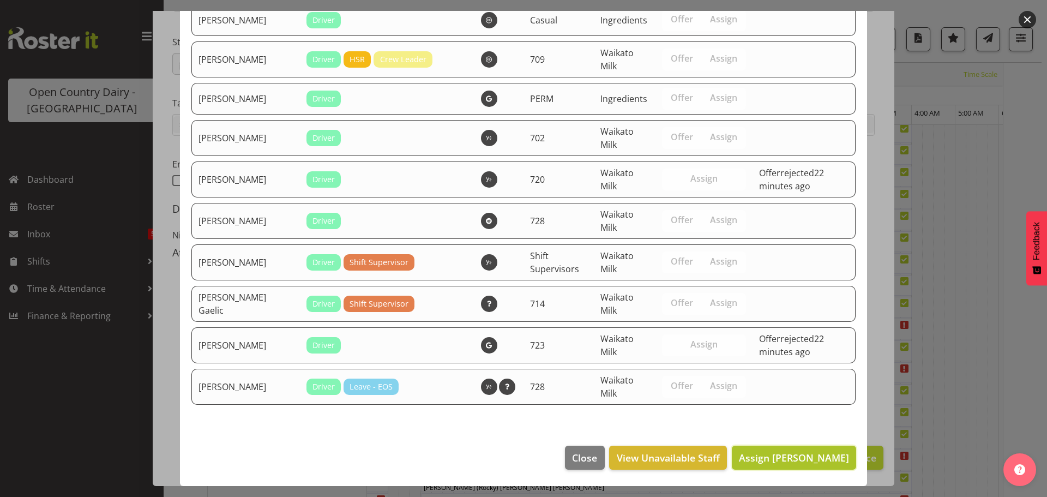
click at [775, 454] on span "Assign [PERSON_NAME]" at bounding box center [794, 457] width 110 height 13
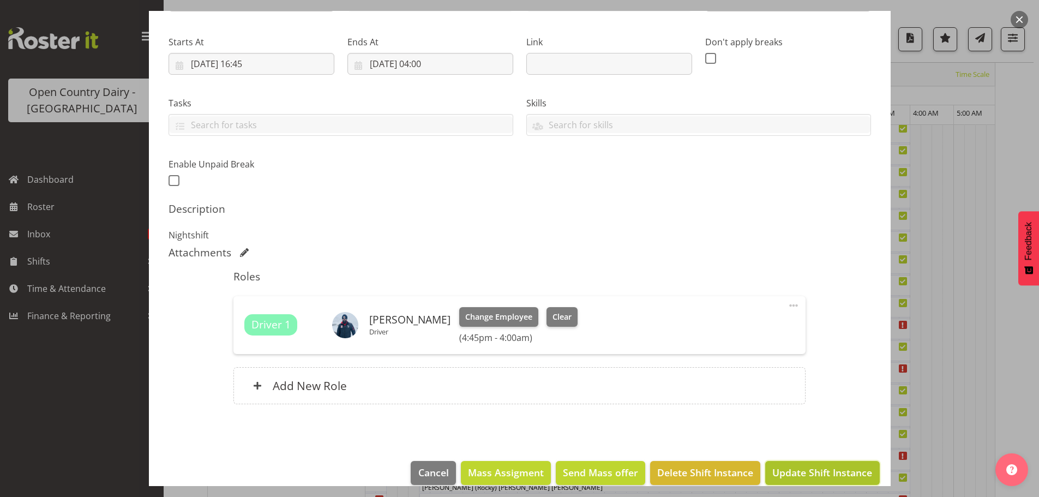
click at [803, 469] on span "Update Shift Instance" at bounding box center [822, 472] width 100 height 14
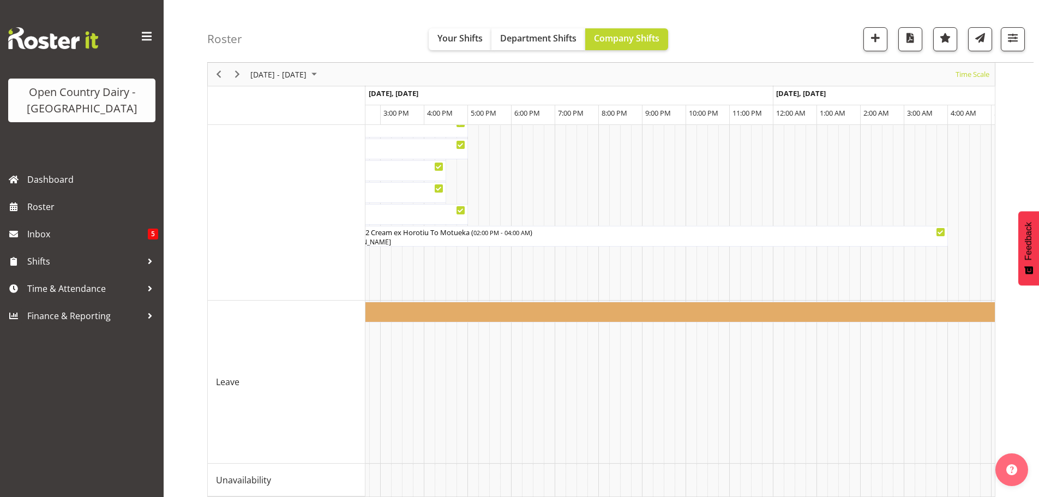
scroll to position [1036, 0]
